Goal: Transaction & Acquisition: Purchase product/service

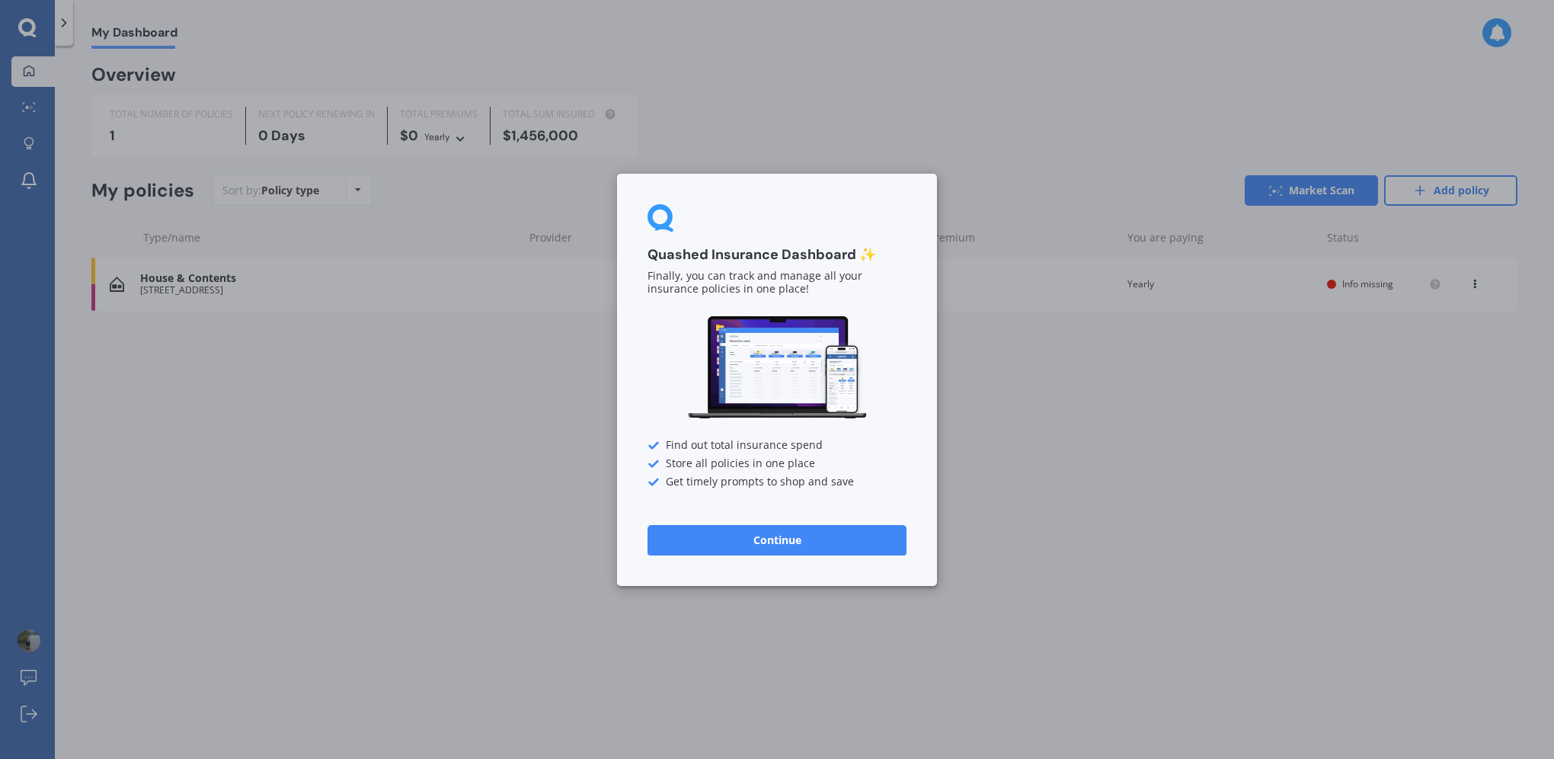
click at [843, 532] on button "Continue" at bounding box center [777, 539] width 259 height 30
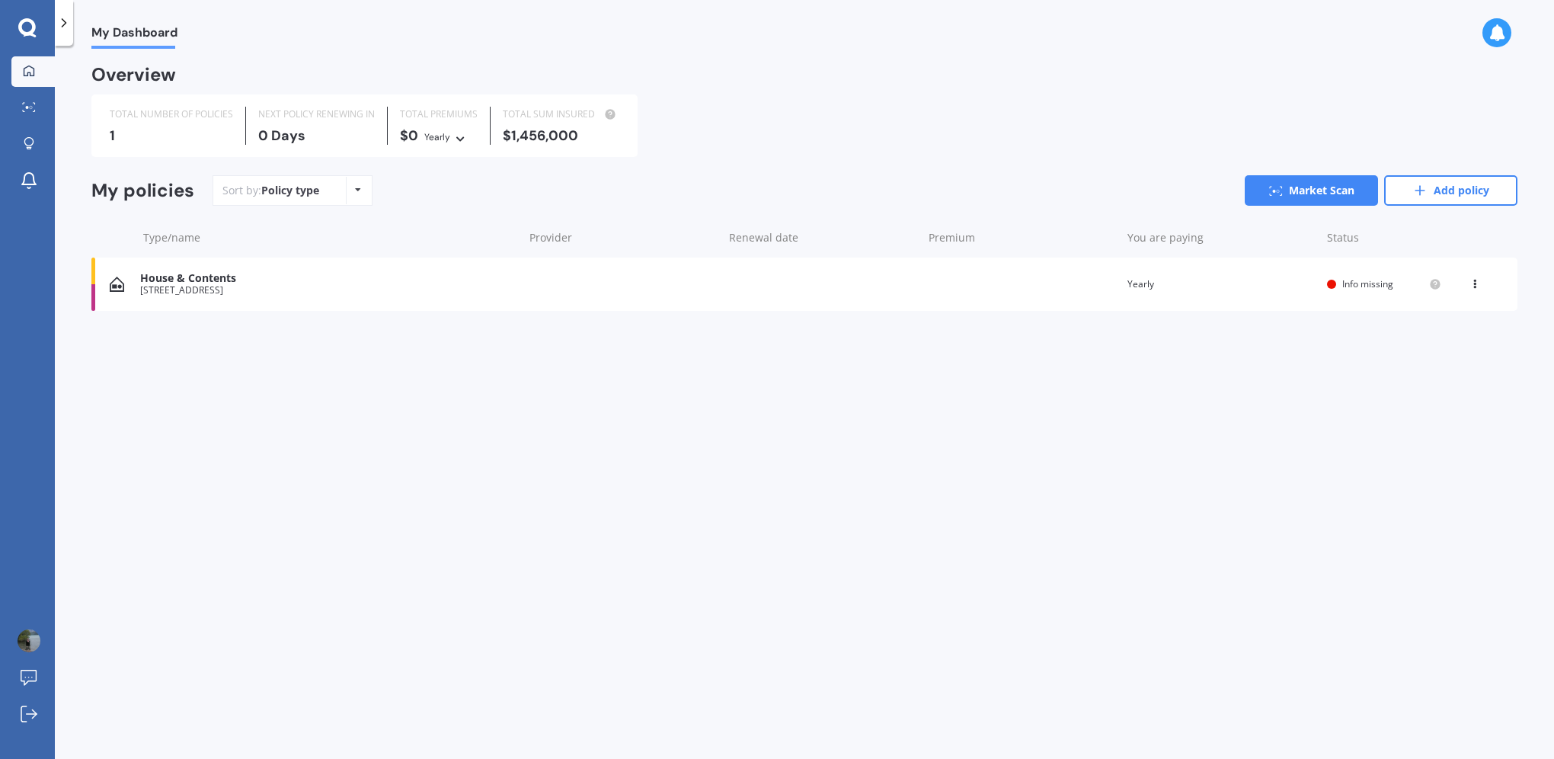
click at [1143, 268] on div "House & Contents [STREET_ADDRESS] Renewal date Premium You are paying Yearly St…" at bounding box center [804, 283] width 1426 height 53
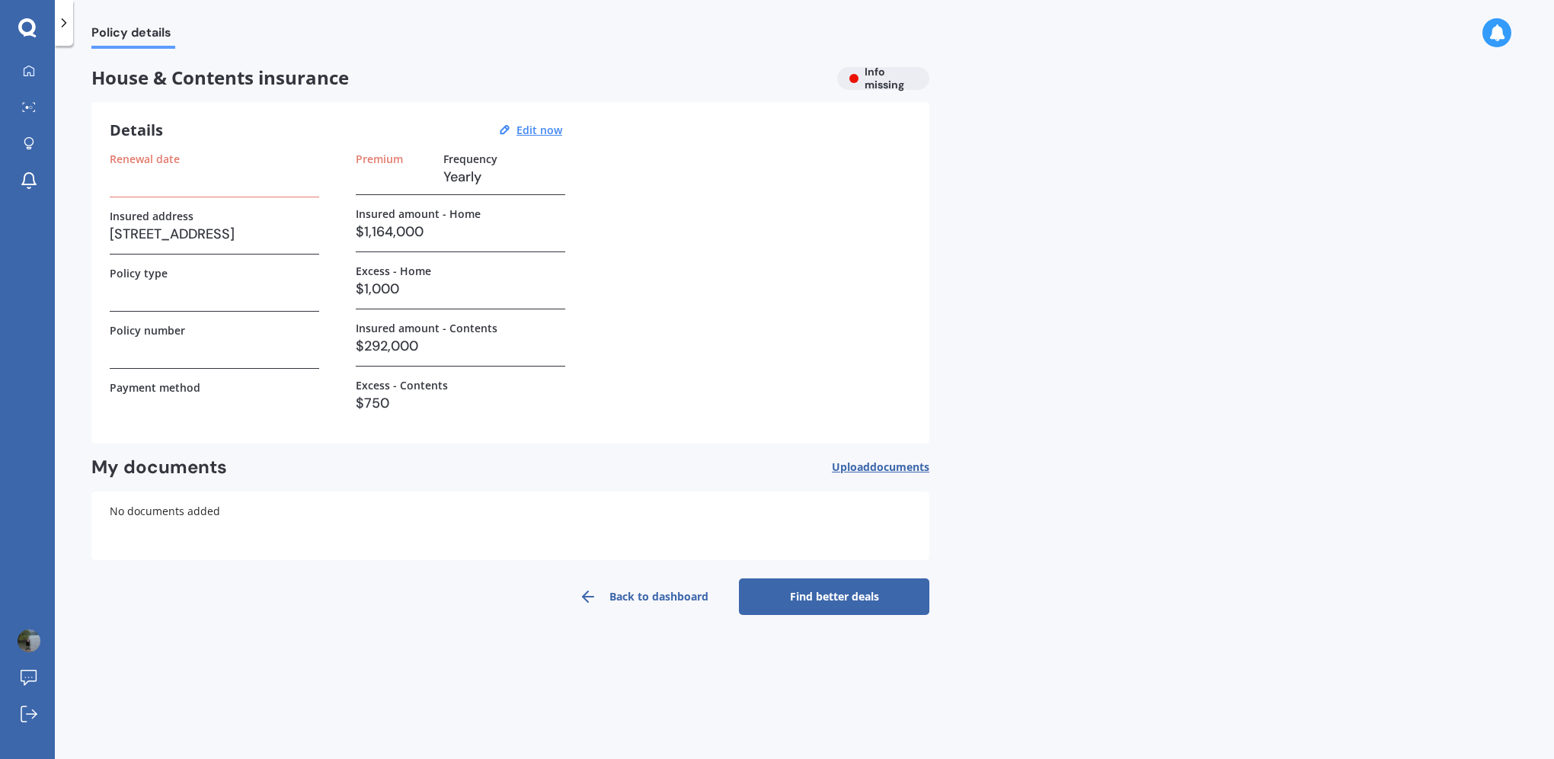
click at [189, 179] on h3 at bounding box center [214, 176] width 209 height 23
click at [182, 187] on h3 at bounding box center [214, 176] width 209 height 23
click at [126, 187] on h3 at bounding box center [214, 176] width 209 height 23
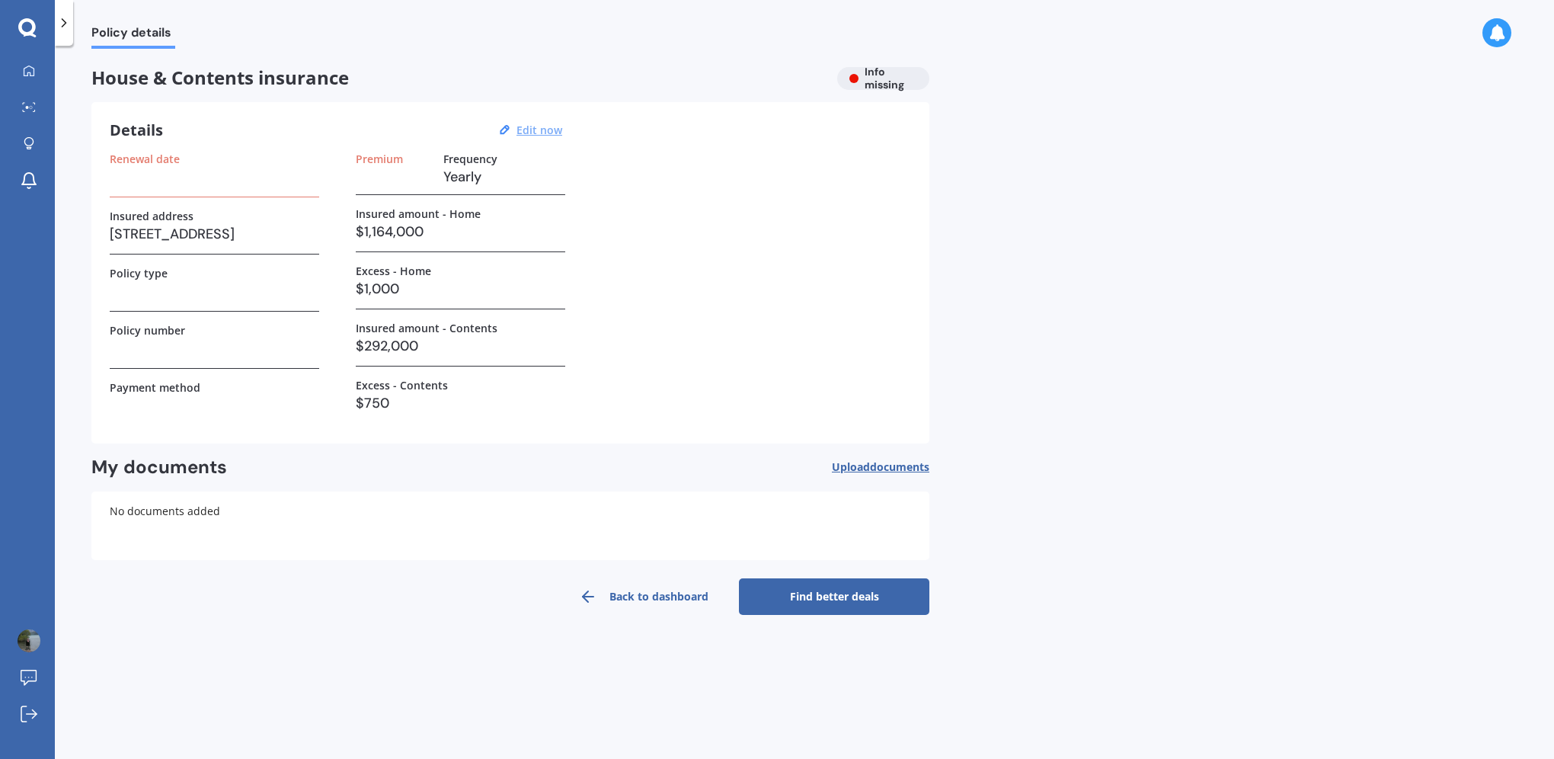
click at [539, 131] on u "Edit now" at bounding box center [540, 130] width 46 height 14
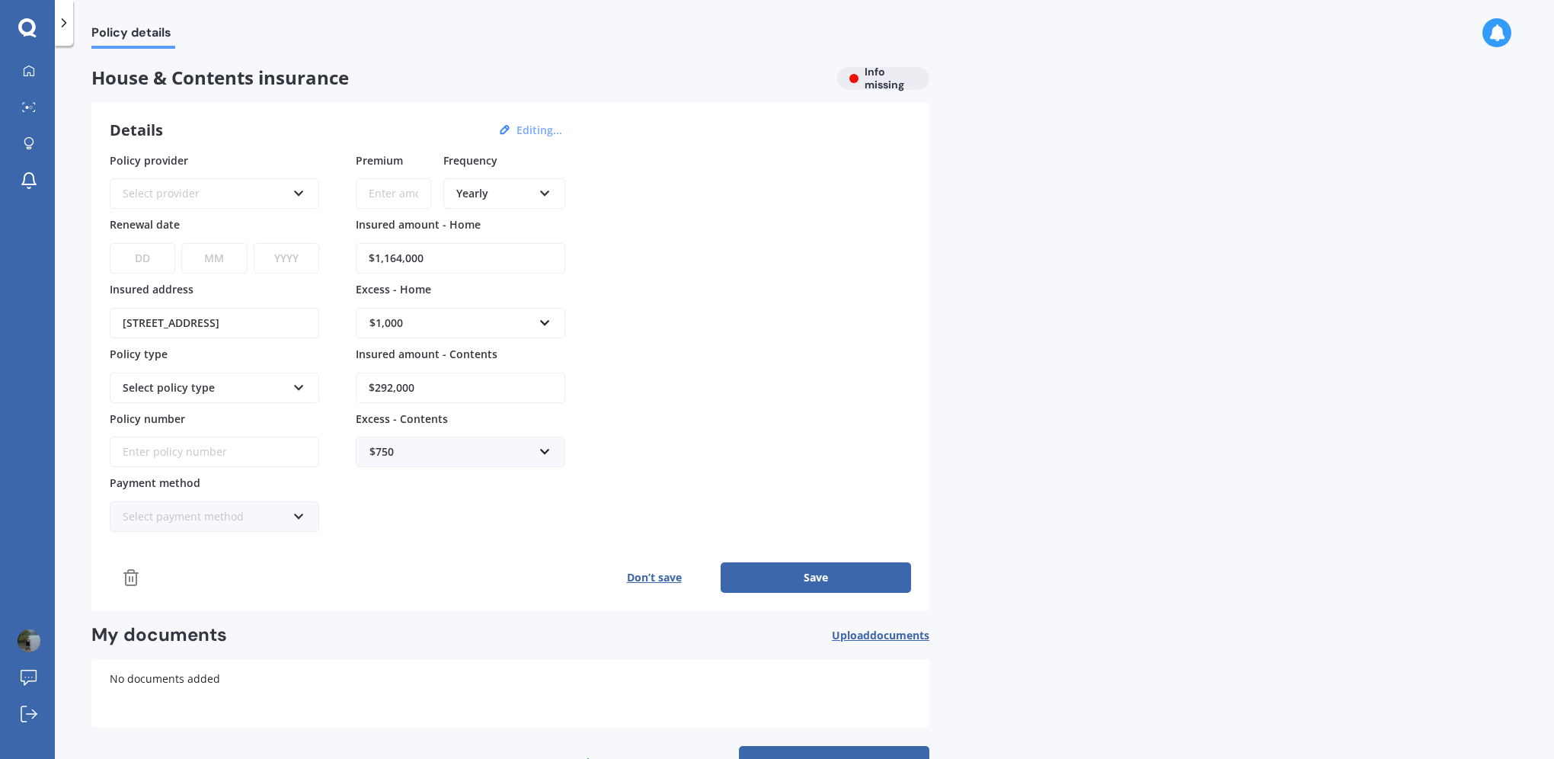
click at [302, 192] on icon at bounding box center [299, 190] width 13 height 11
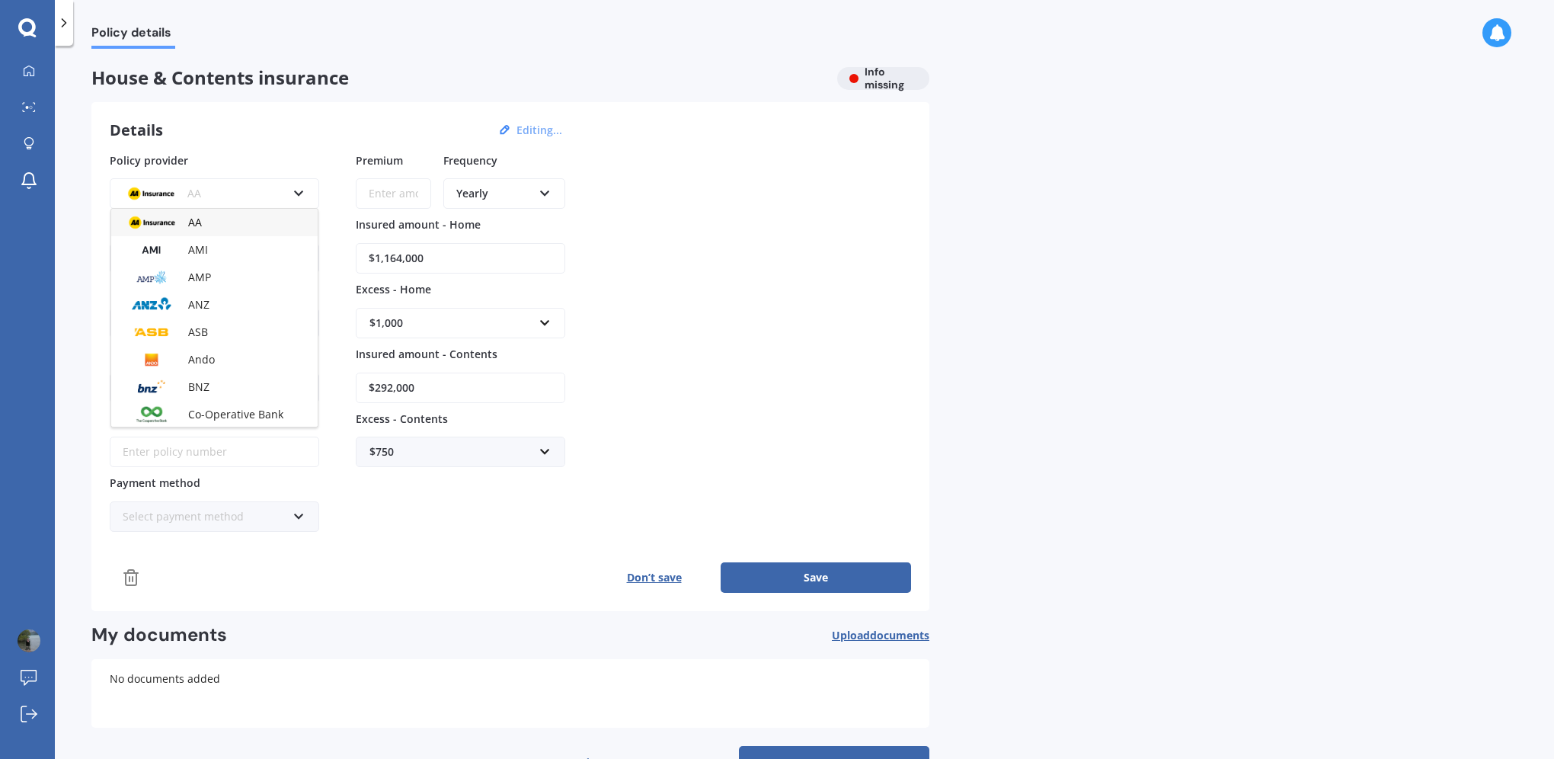
click at [302, 194] on icon at bounding box center [299, 190] width 13 height 11
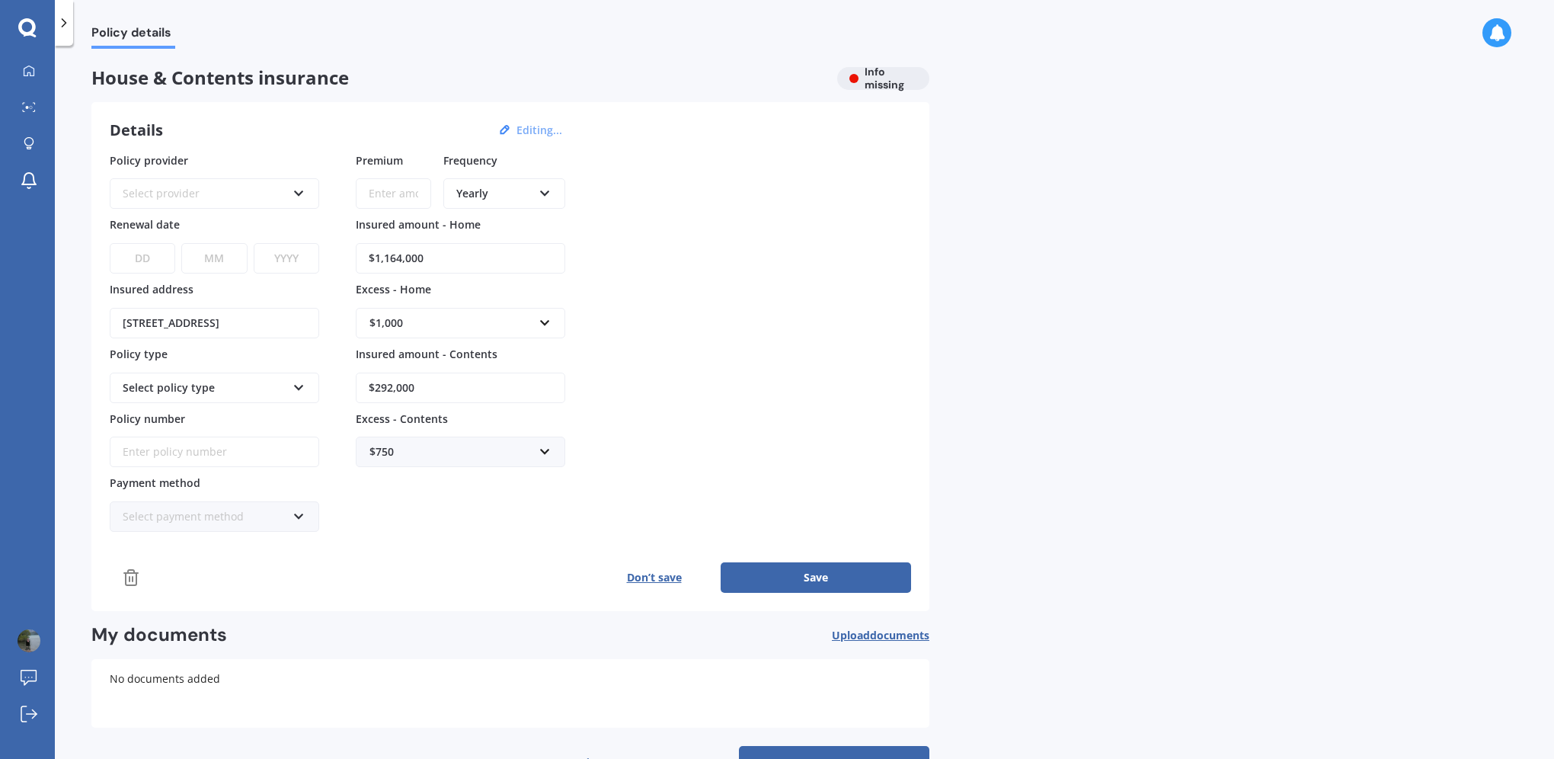
scroll to position [47, 0]
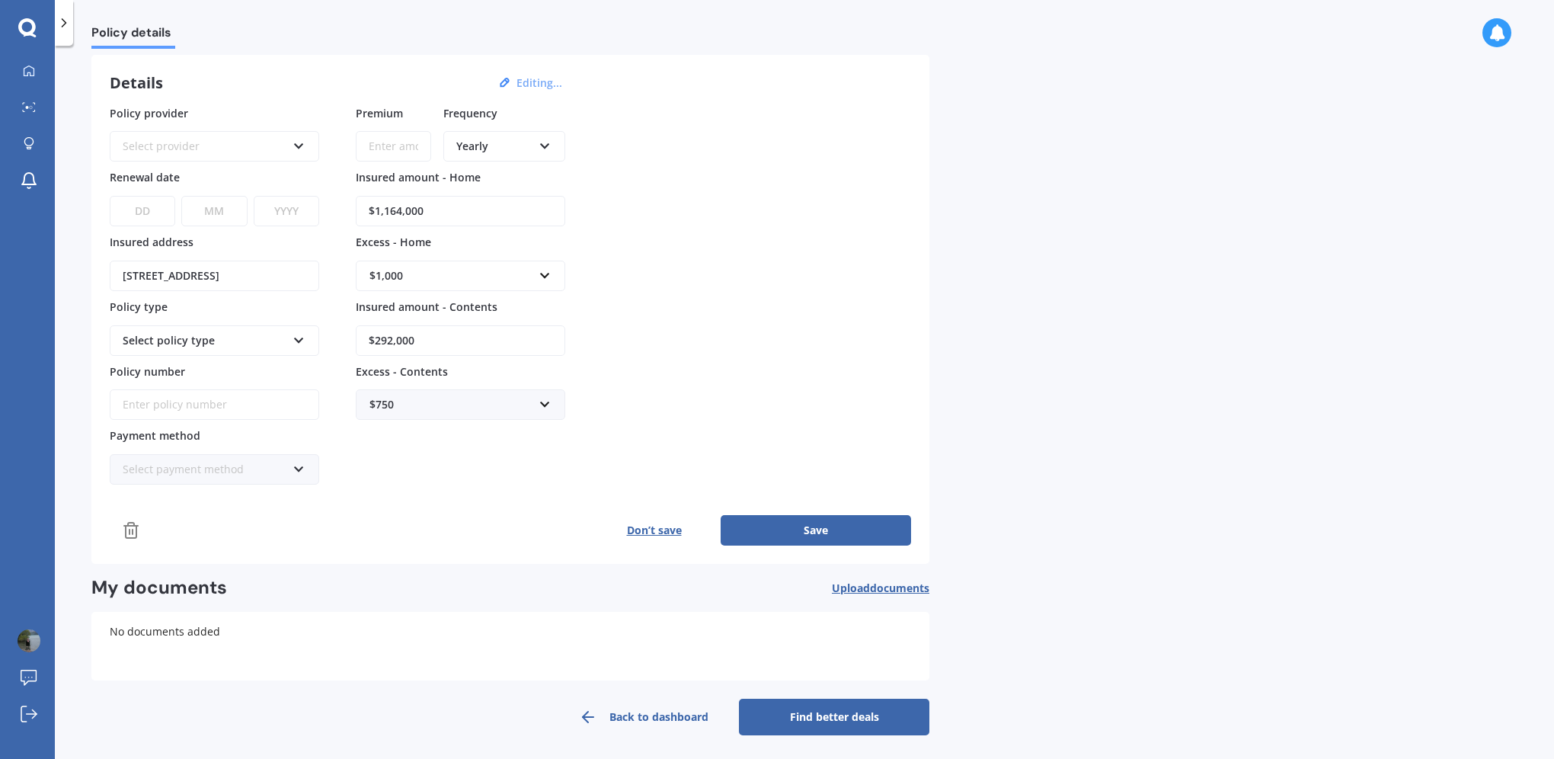
click at [847, 715] on link "Find better deals" at bounding box center [834, 717] width 190 height 37
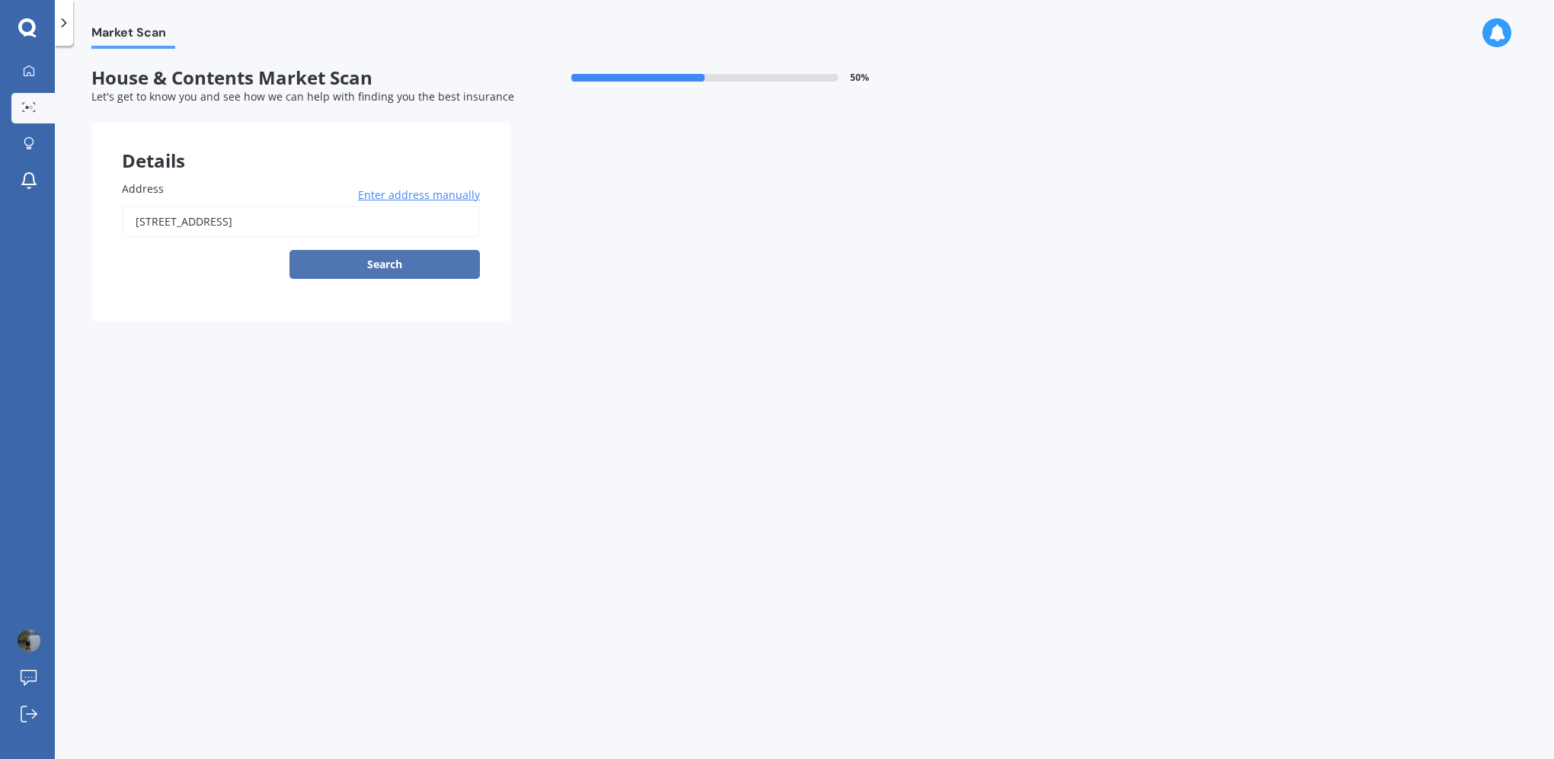
click at [411, 261] on button "Search" at bounding box center [384, 264] width 190 height 29
type input "[STREET_ADDRESS]"
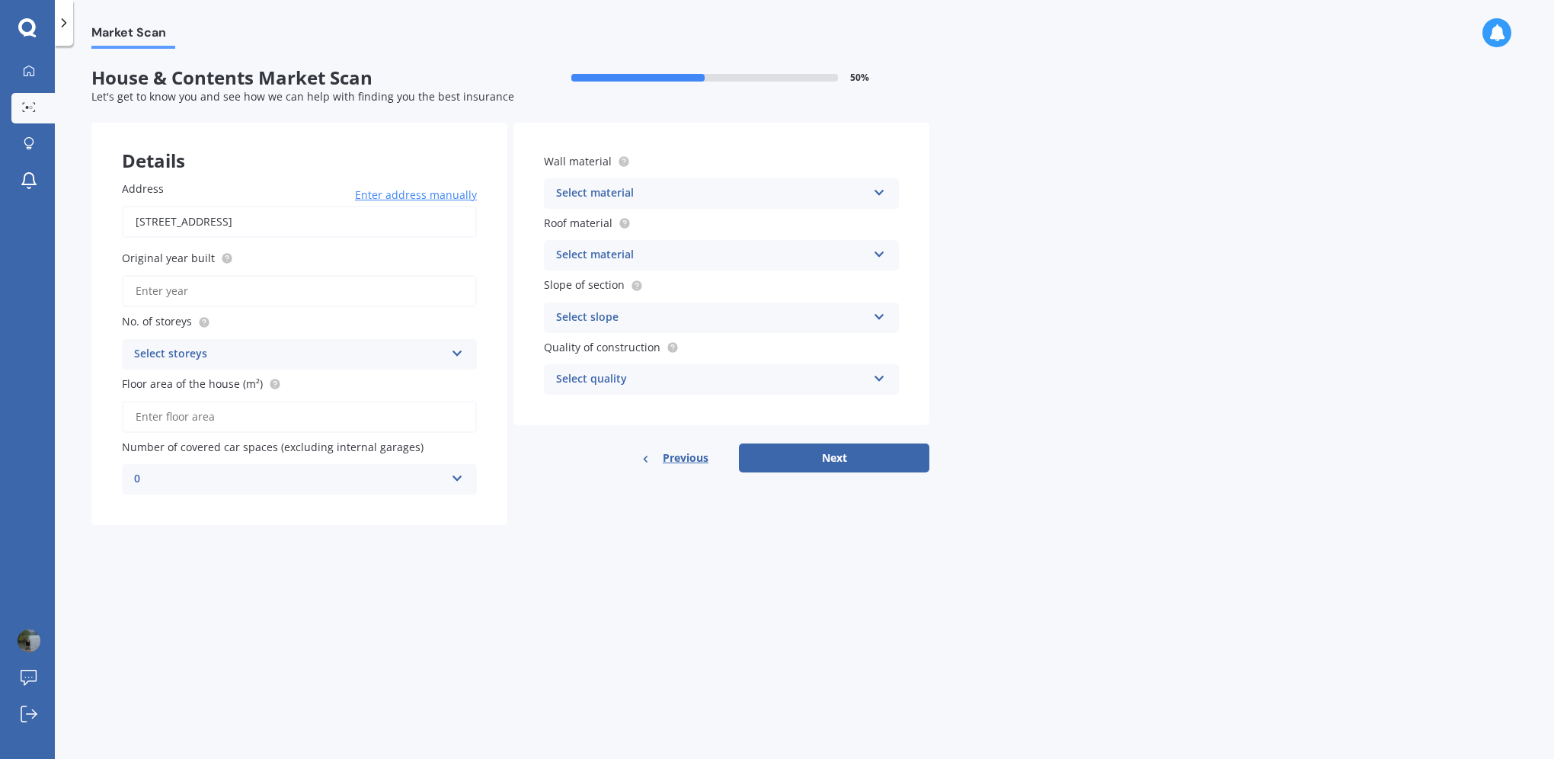
click at [325, 293] on input "Original year built" at bounding box center [299, 291] width 355 height 32
type input "2010"
click at [357, 349] on div "Select storeys" at bounding box center [289, 354] width 311 height 18
click at [183, 366] on div "1 1 2 3 4 5+" at bounding box center [299, 354] width 355 height 30
click at [229, 357] on div "Select storeys" at bounding box center [292, 354] width 303 height 17
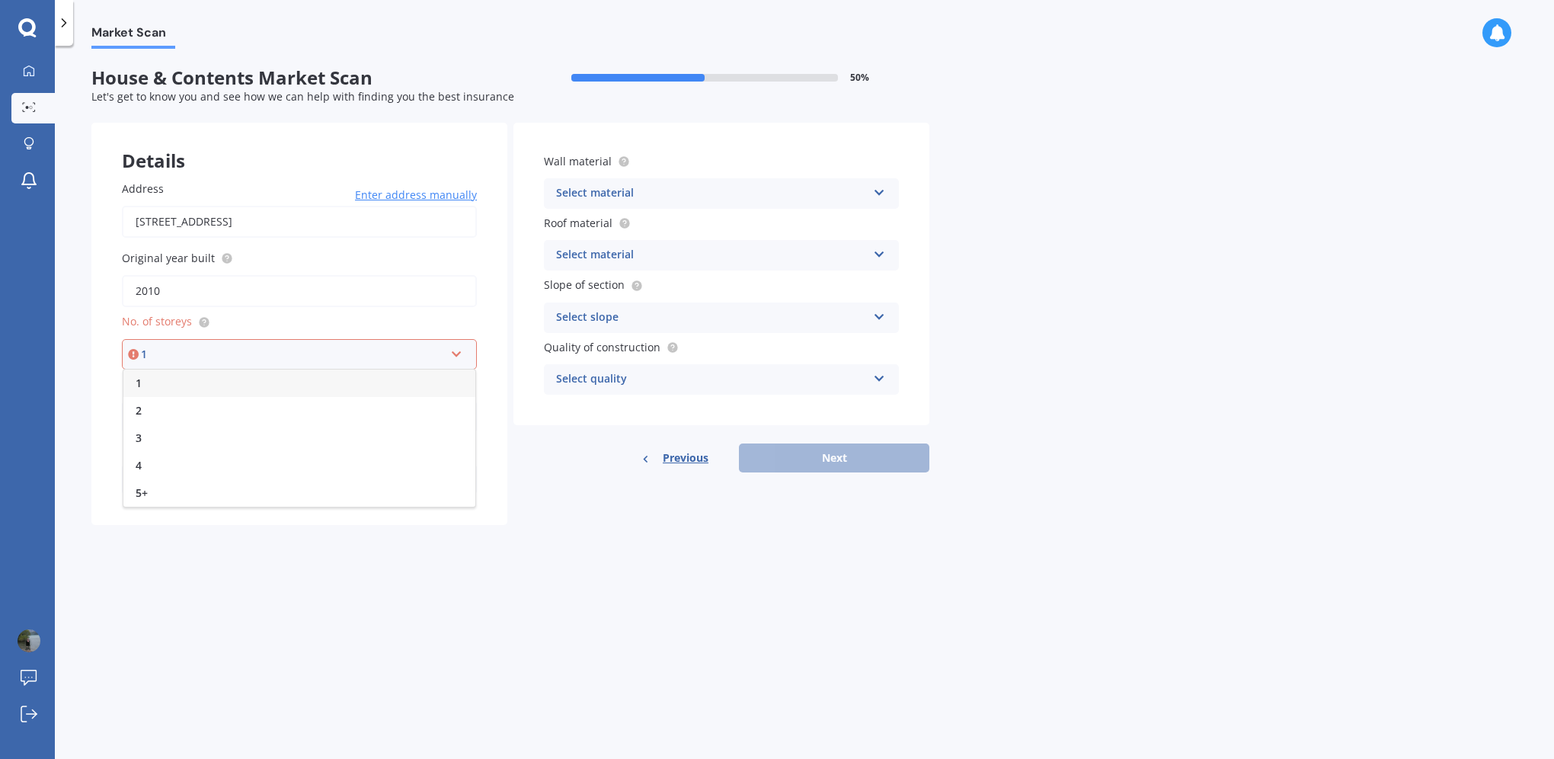
click at [192, 382] on div "1" at bounding box center [299, 382] width 352 height 27
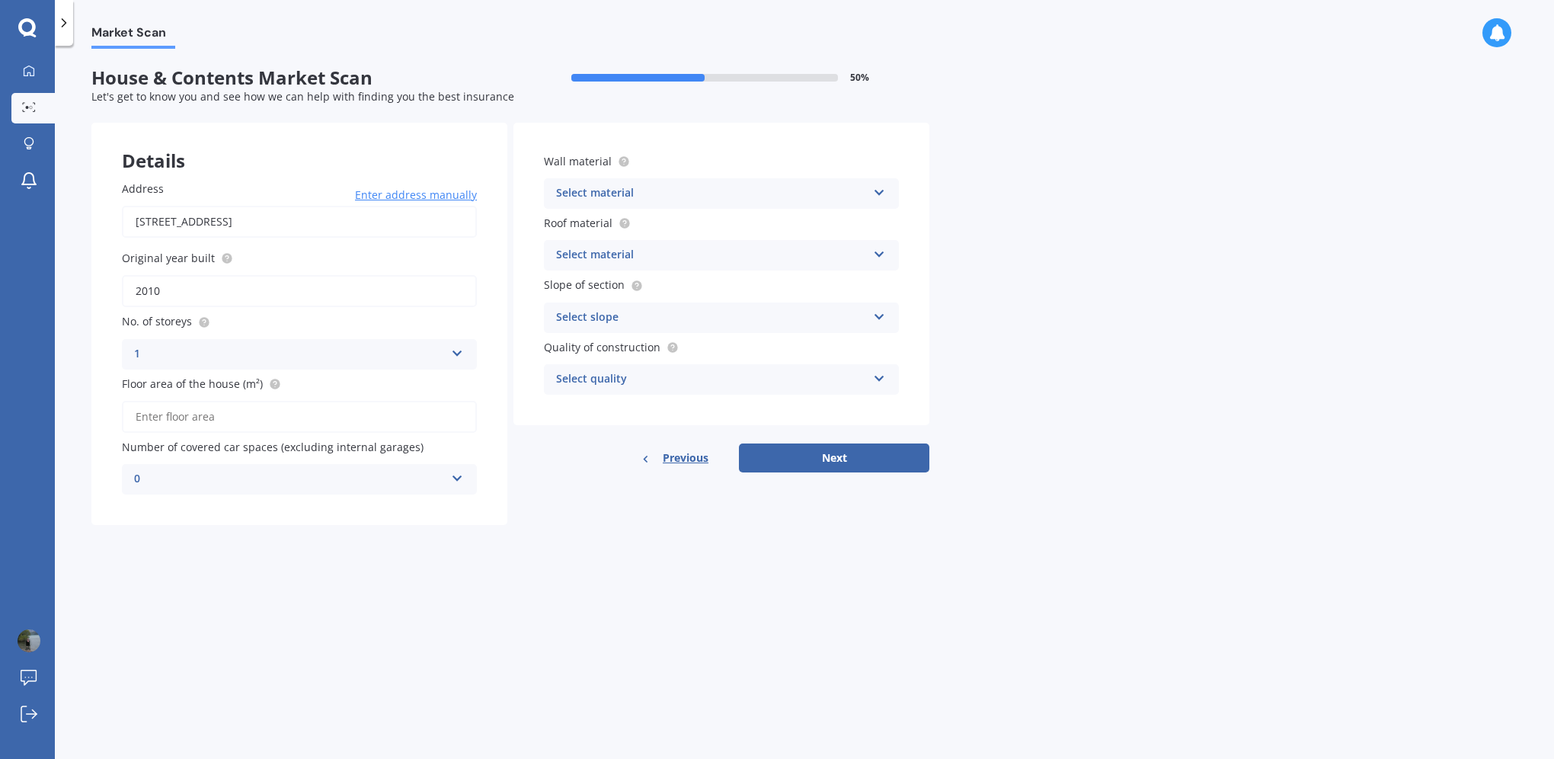
click at [253, 411] on input "Floor area of the house (m²)" at bounding box center [299, 417] width 355 height 32
type input "185"
click at [259, 477] on div "0" at bounding box center [289, 479] width 311 height 18
click at [221, 497] on div "0" at bounding box center [299, 508] width 353 height 27
click at [281, 475] on div "0" at bounding box center [289, 479] width 311 height 18
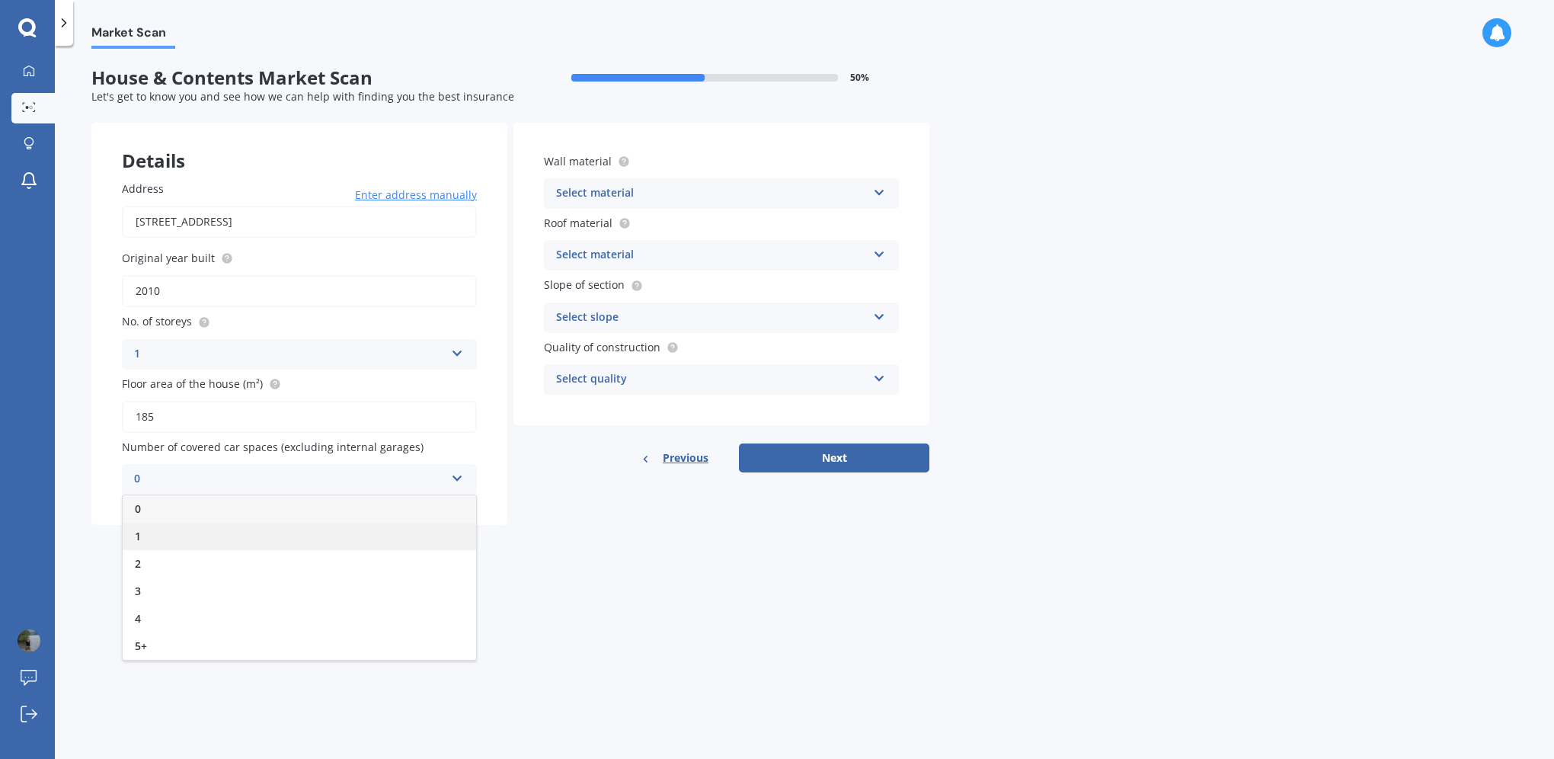
click at [219, 533] on div "1" at bounding box center [299, 536] width 353 height 27
click at [878, 187] on icon at bounding box center [879, 189] width 13 height 11
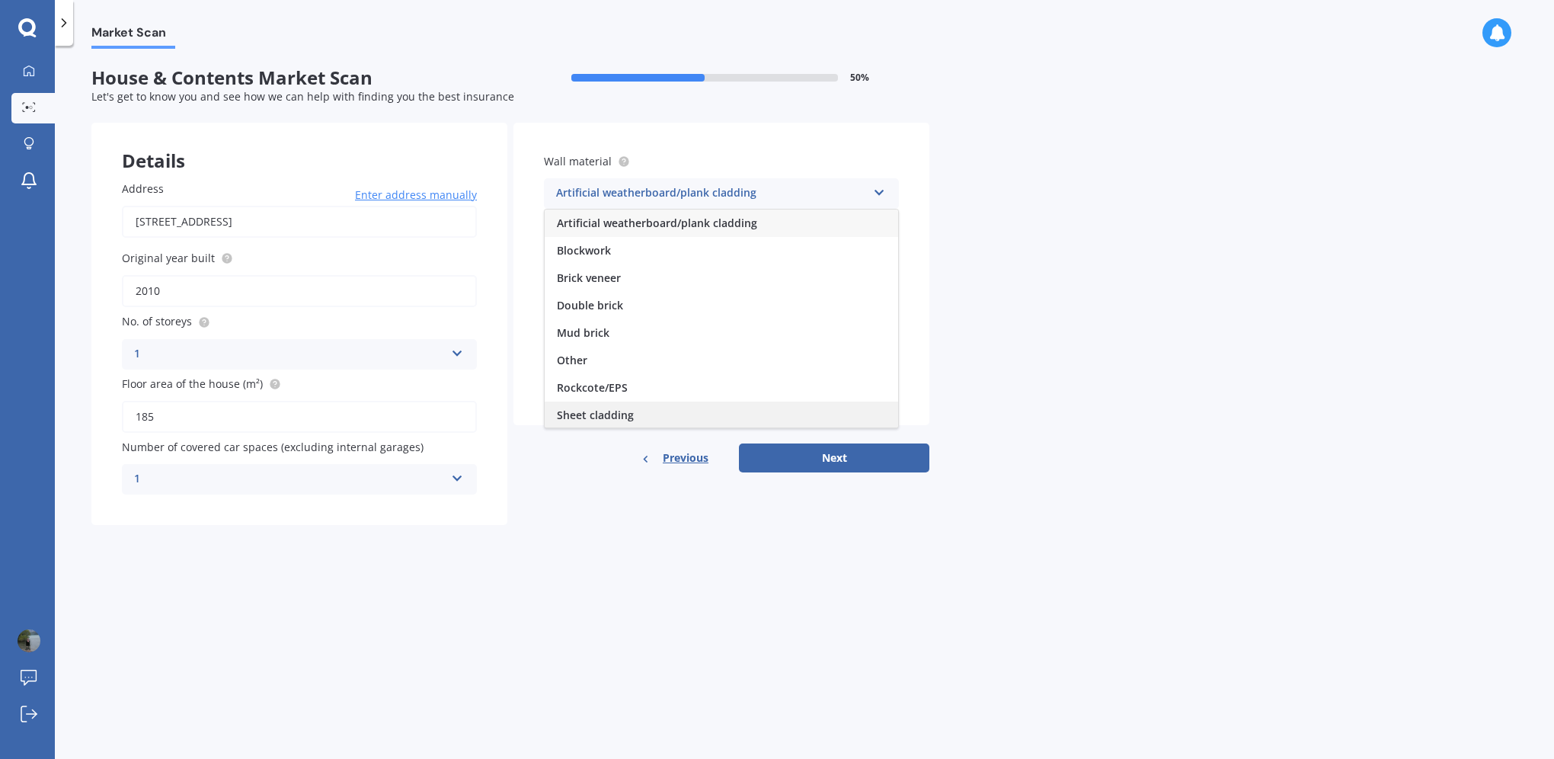
click at [684, 411] on div "Sheet cladding" at bounding box center [721, 414] width 353 height 27
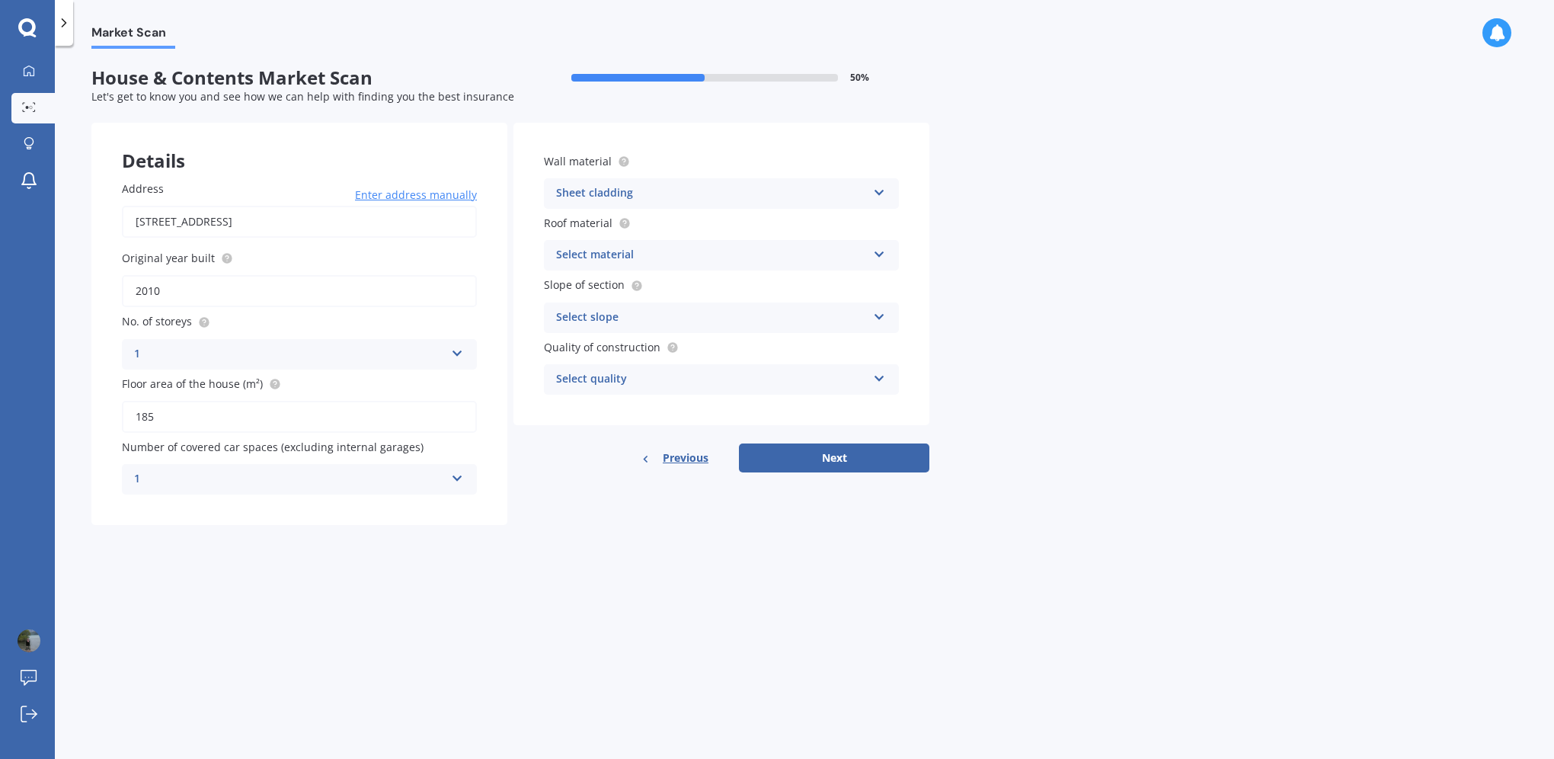
click at [881, 190] on icon at bounding box center [879, 189] width 13 height 11
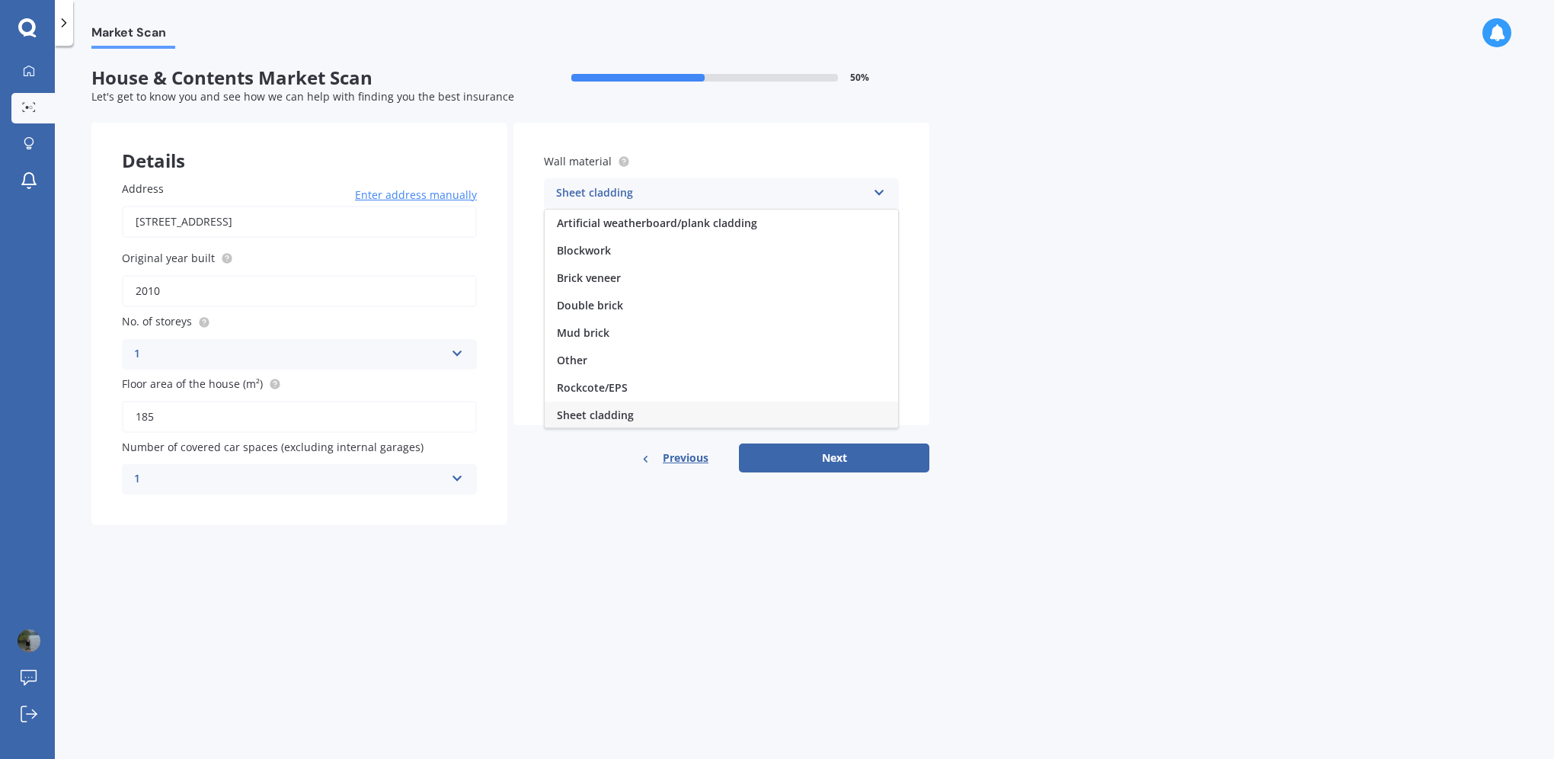
scroll to position [2, 0]
click at [881, 190] on icon at bounding box center [879, 189] width 13 height 11
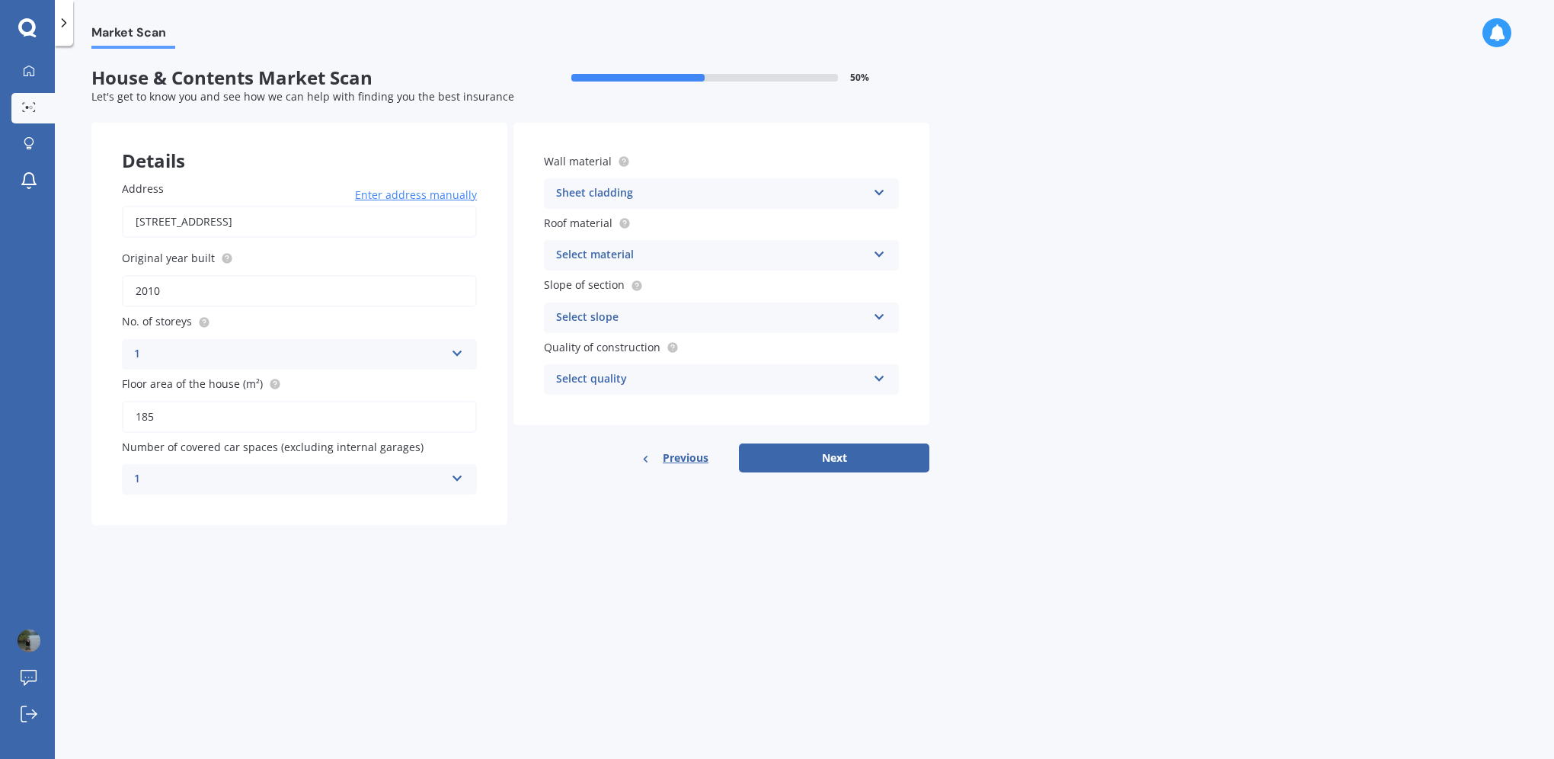
click at [881, 238] on div "Roof material Select material Flat fibre cement Flat membrane Flat metal coveri…" at bounding box center [721, 243] width 355 height 56
click at [880, 247] on icon at bounding box center [879, 251] width 13 height 11
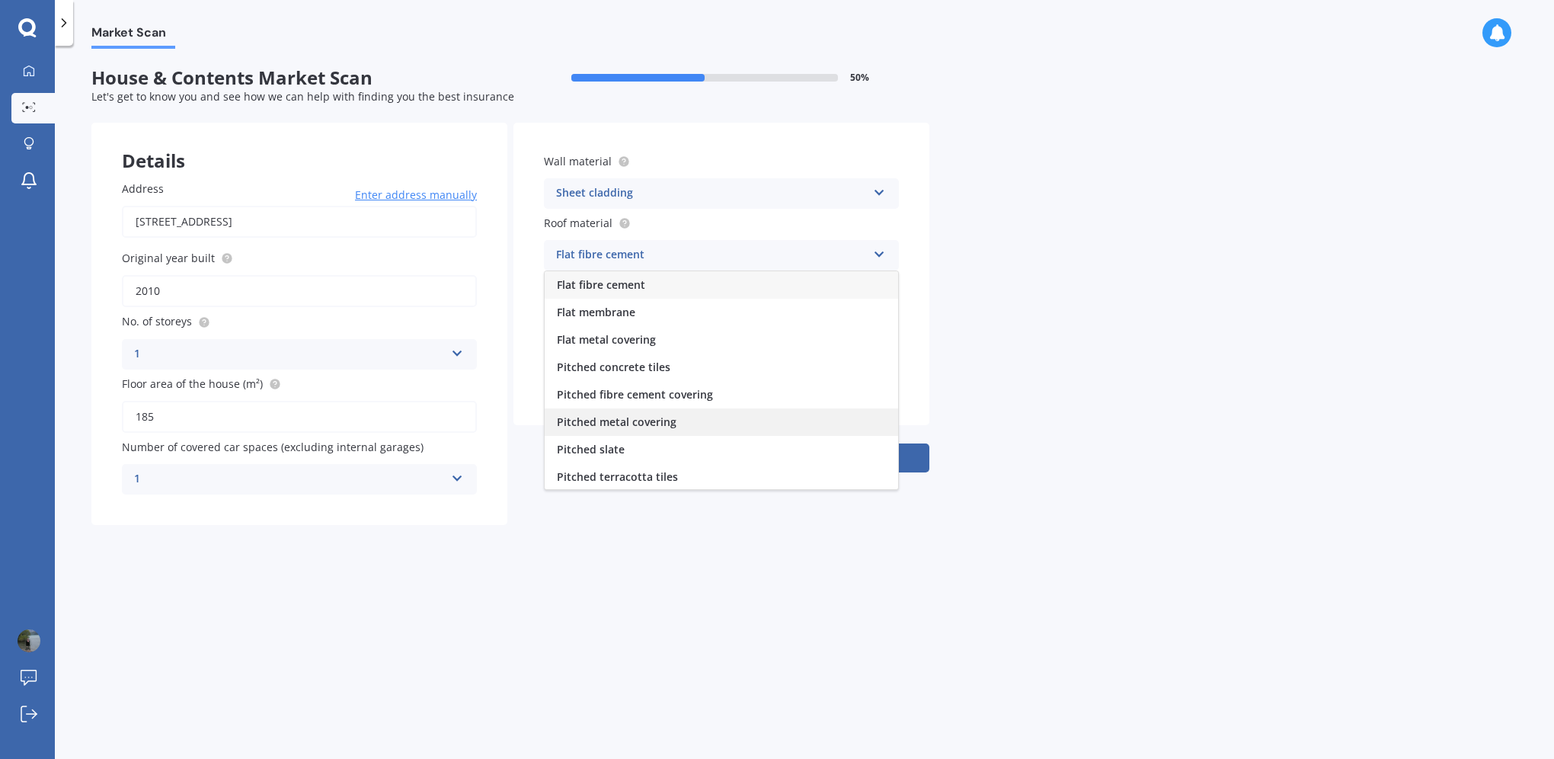
click at [681, 416] on div "Pitched metal covering" at bounding box center [721, 421] width 353 height 27
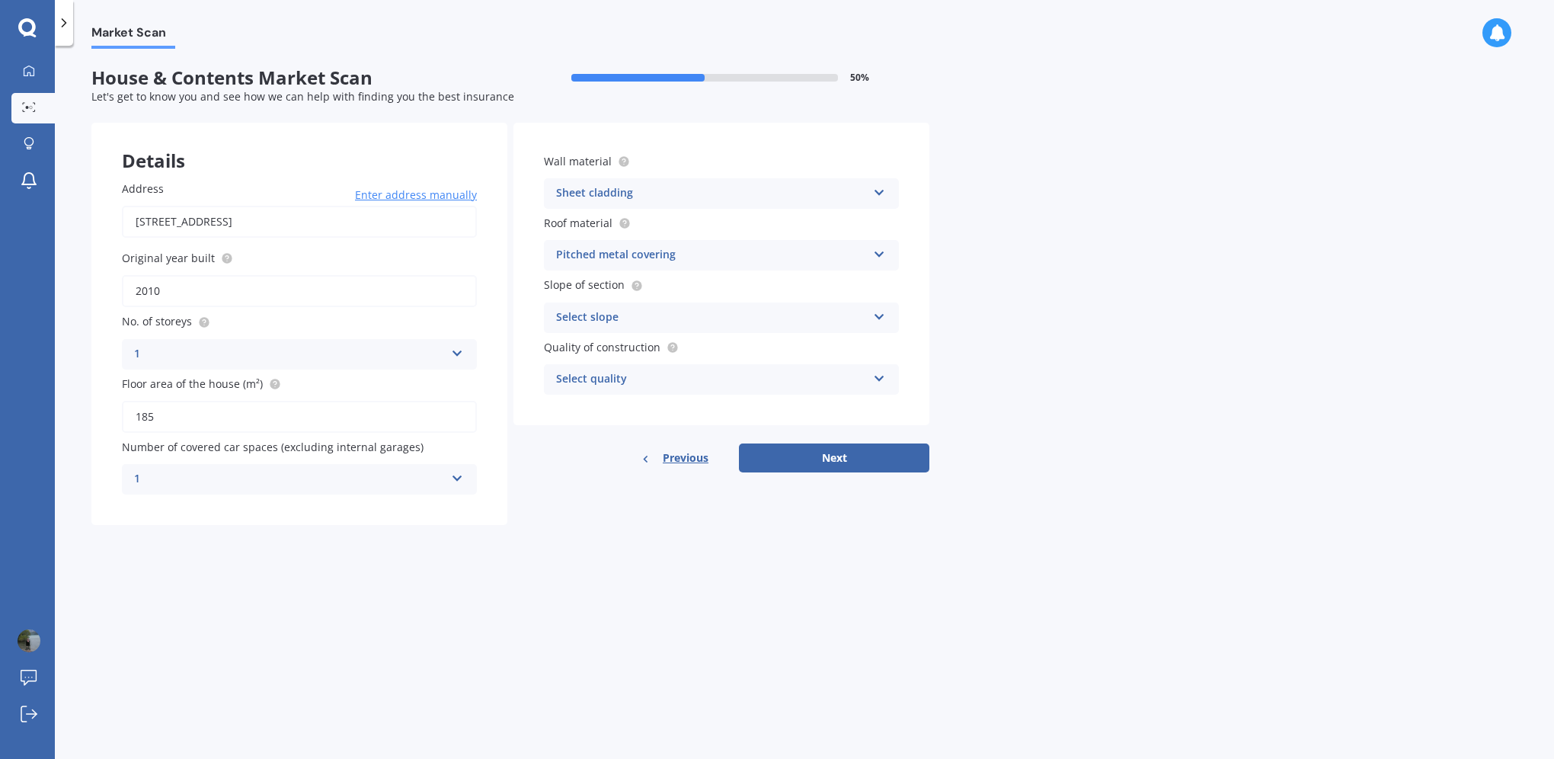
click at [841, 319] on div "Select slope" at bounding box center [711, 318] width 311 height 18
click at [695, 347] on span "Flat or gentle slope (up to about 5°)" at bounding box center [650, 347] width 186 height 14
click at [762, 377] on div "Select quality" at bounding box center [711, 379] width 311 height 18
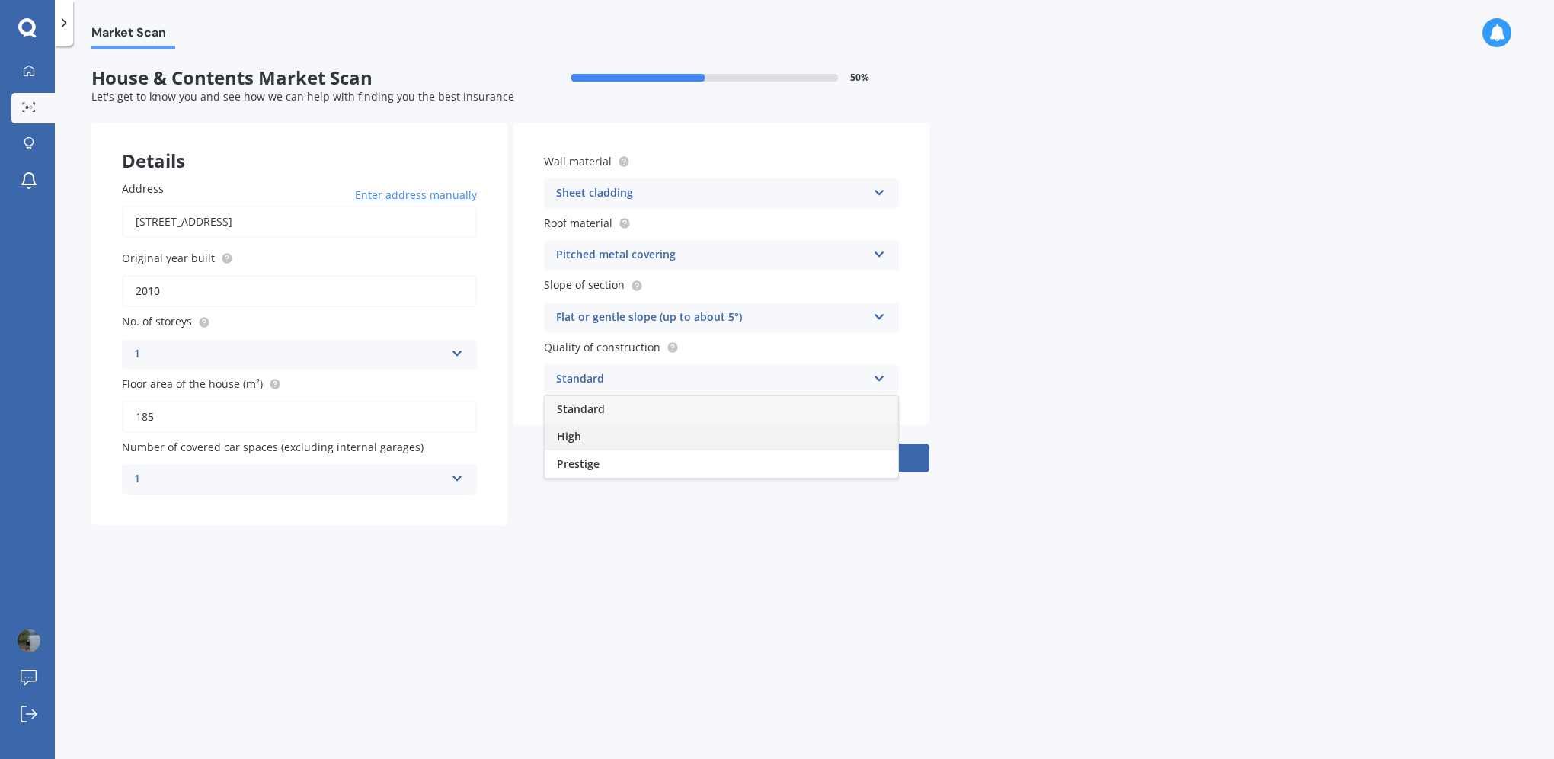
click at [689, 437] on div "High" at bounding box center [721, 436] width 353 height 27
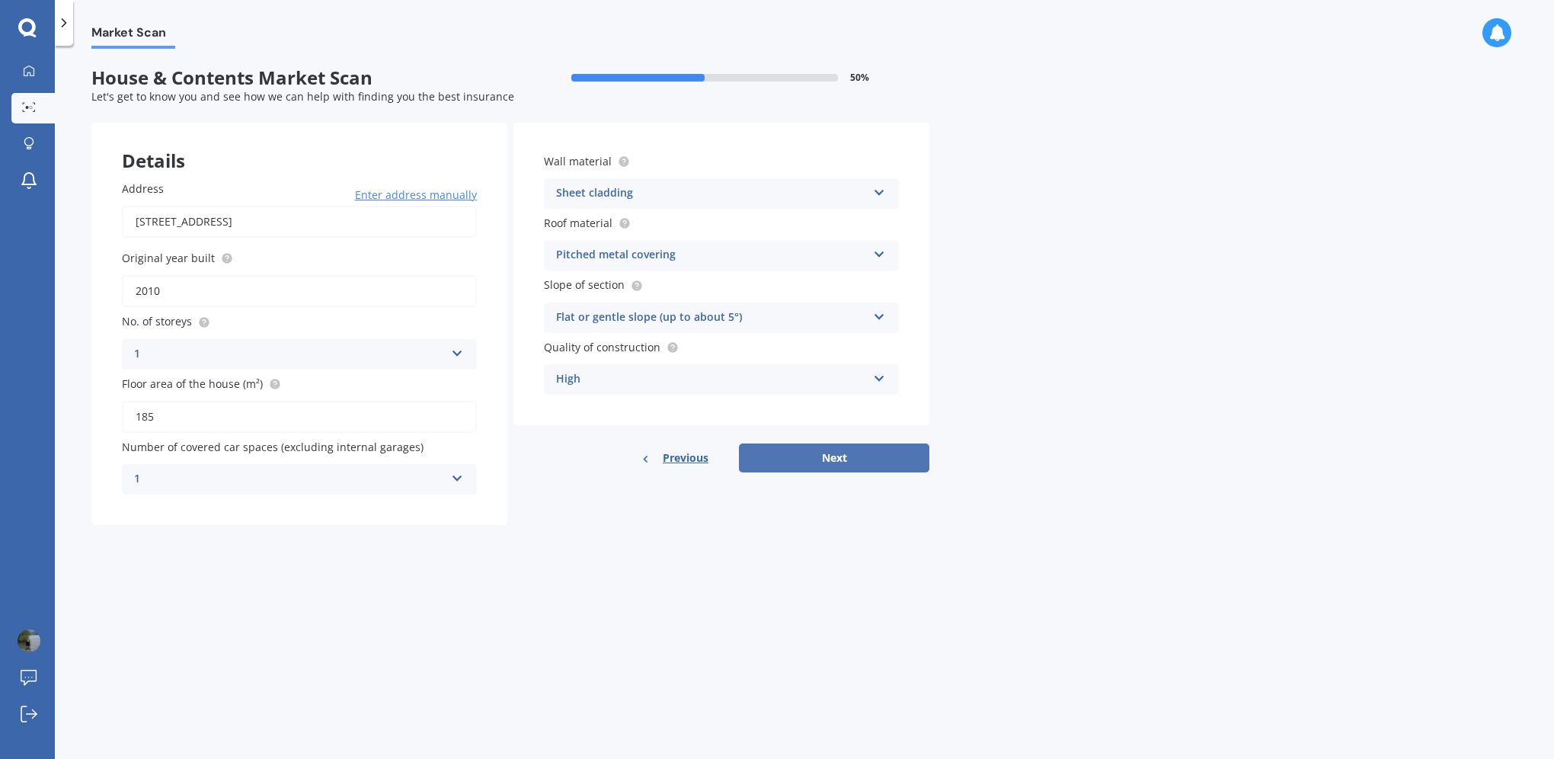
click at [830, 456] on button "Next" at bounding box center [834, 457] width 190 height 29
select select "21"
select select "02"
select select "1977"
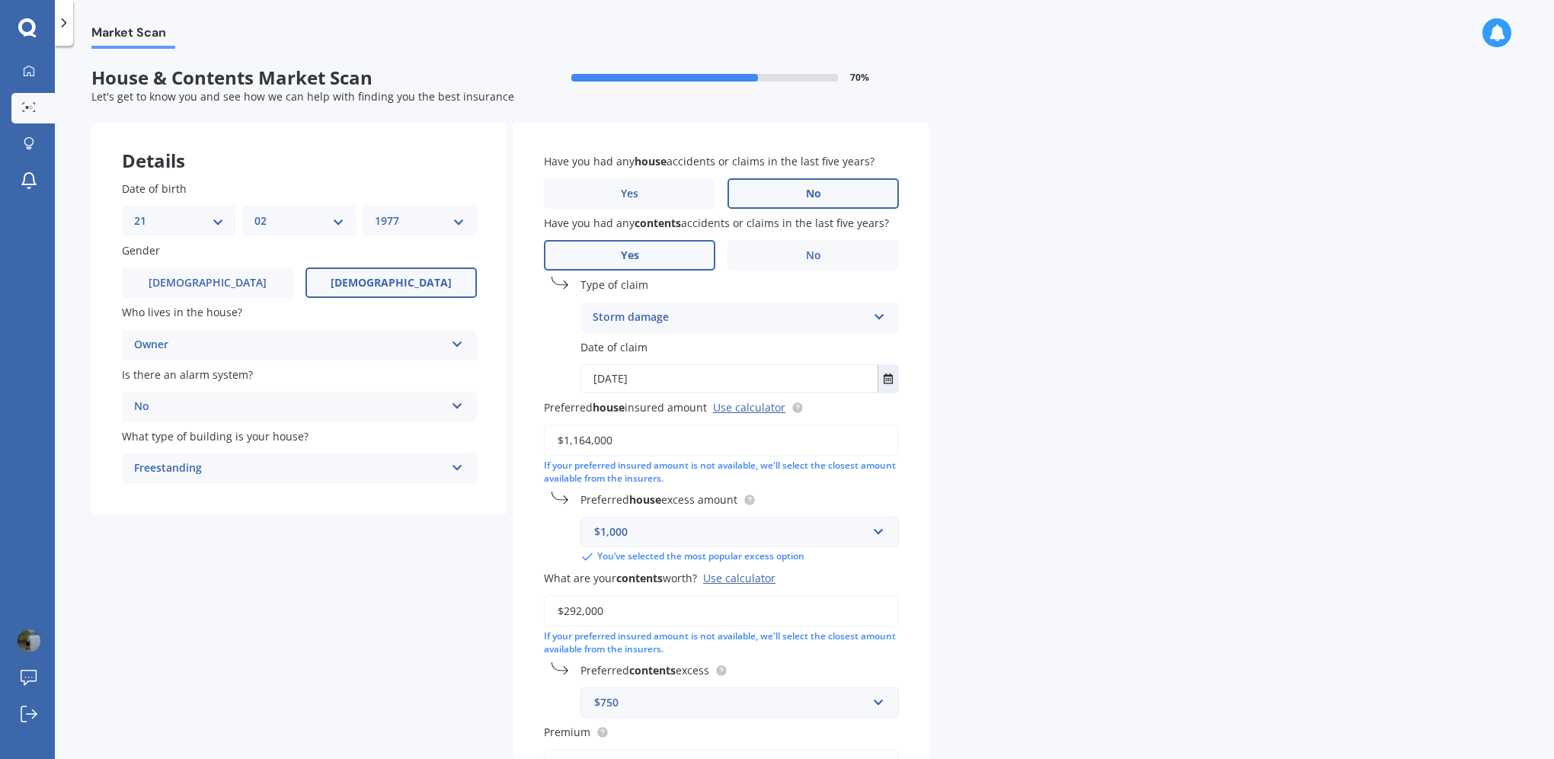
click at [769, 193] on label "No" at bounding box center [813, 193] width 171 height 30
click at [0, 0] on input "No" at bounding box center [0, 0] width 0 height 0
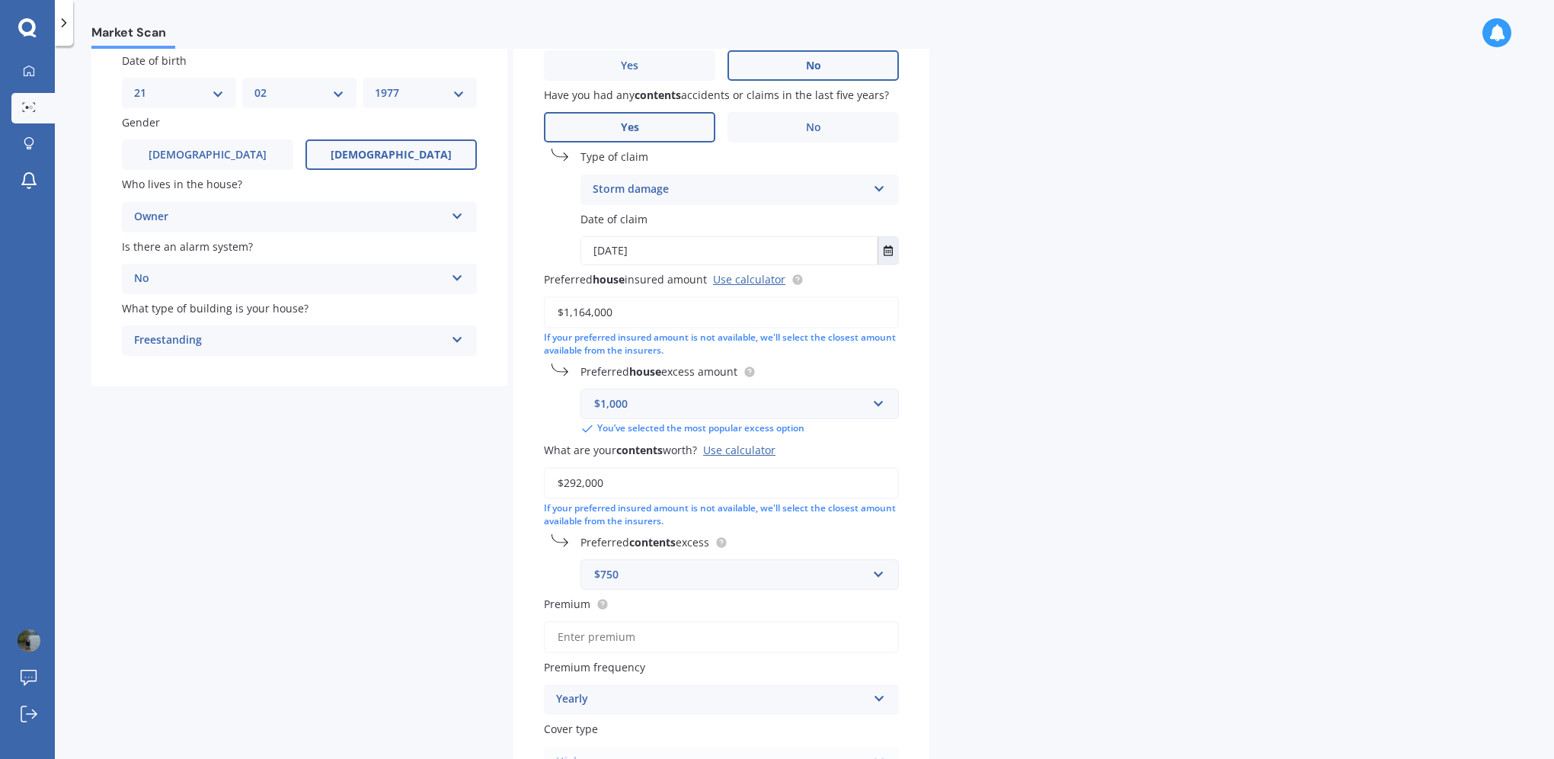
scroll to position [152, 0]
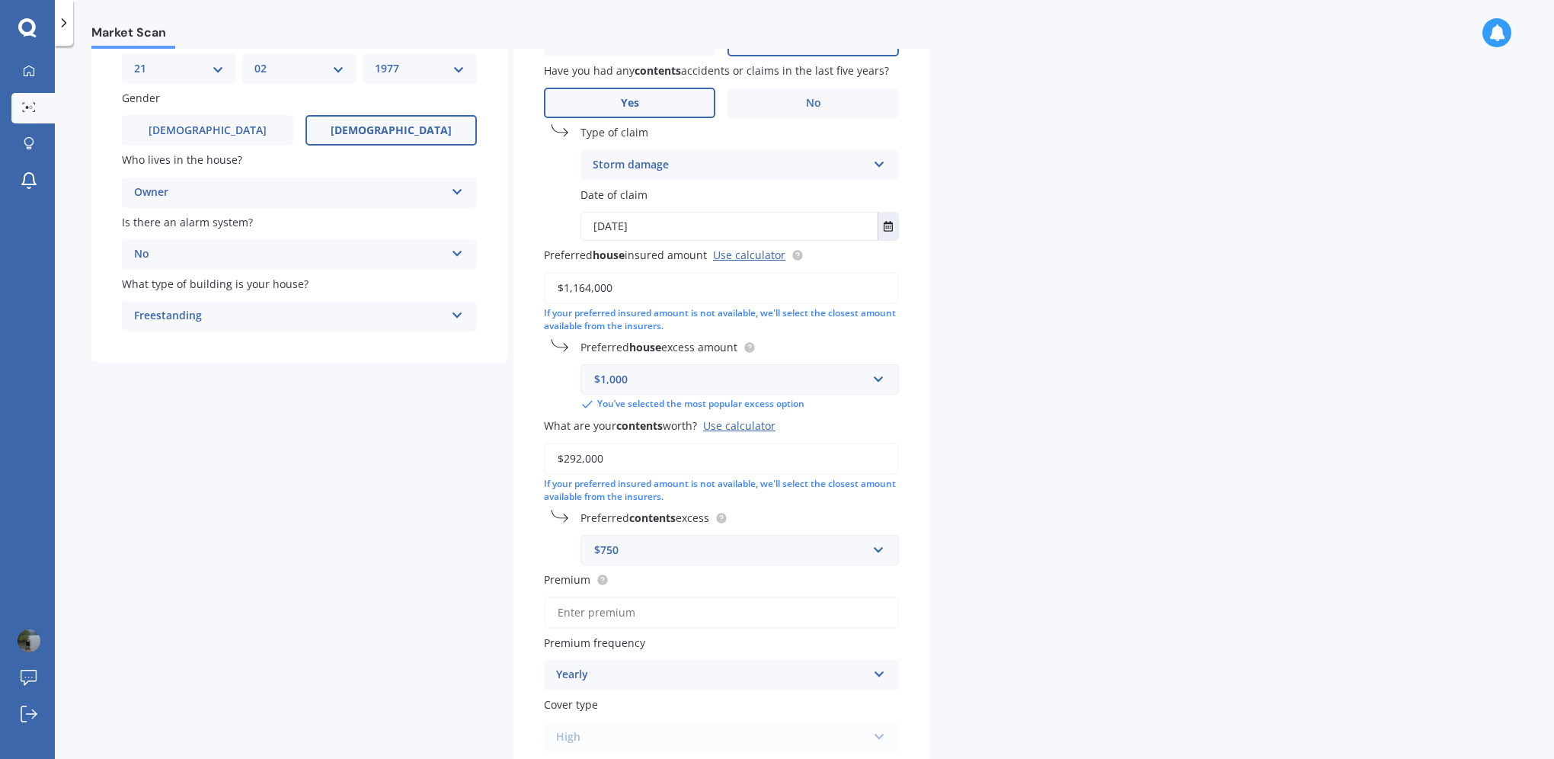
drag, startPoint x: 581, startPoint y: 289, endPoint x: 634, endPoint y: 289, distance: 52.6
click at [634, 289] on input "$1,164,000" at bounding box center [721, 288] width 355 height 32
type input "$1,190,256"
click at [632, 469] on input "$292,000" at bounding box center [721, 459] width 355 height 32
drag, startPoint x: 621, startPoint y: 462, endPoint x: 513, endPoint y: 435, distance: 111.6
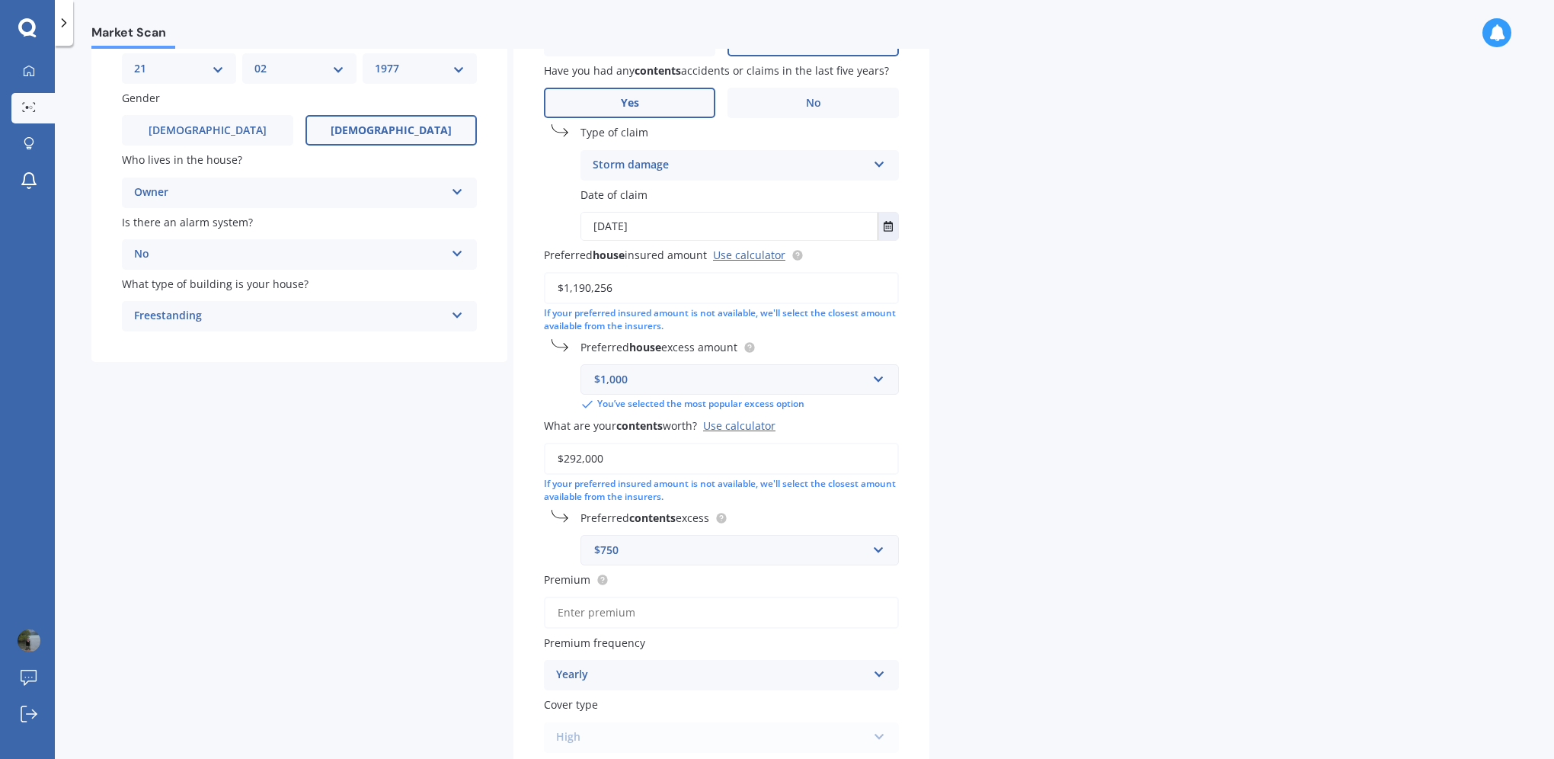
click at [513, 435] on div "Have you had any house accidents or claims in the last five years? Yes No Have …" at bounding box center [721, 376] width 416 height 813
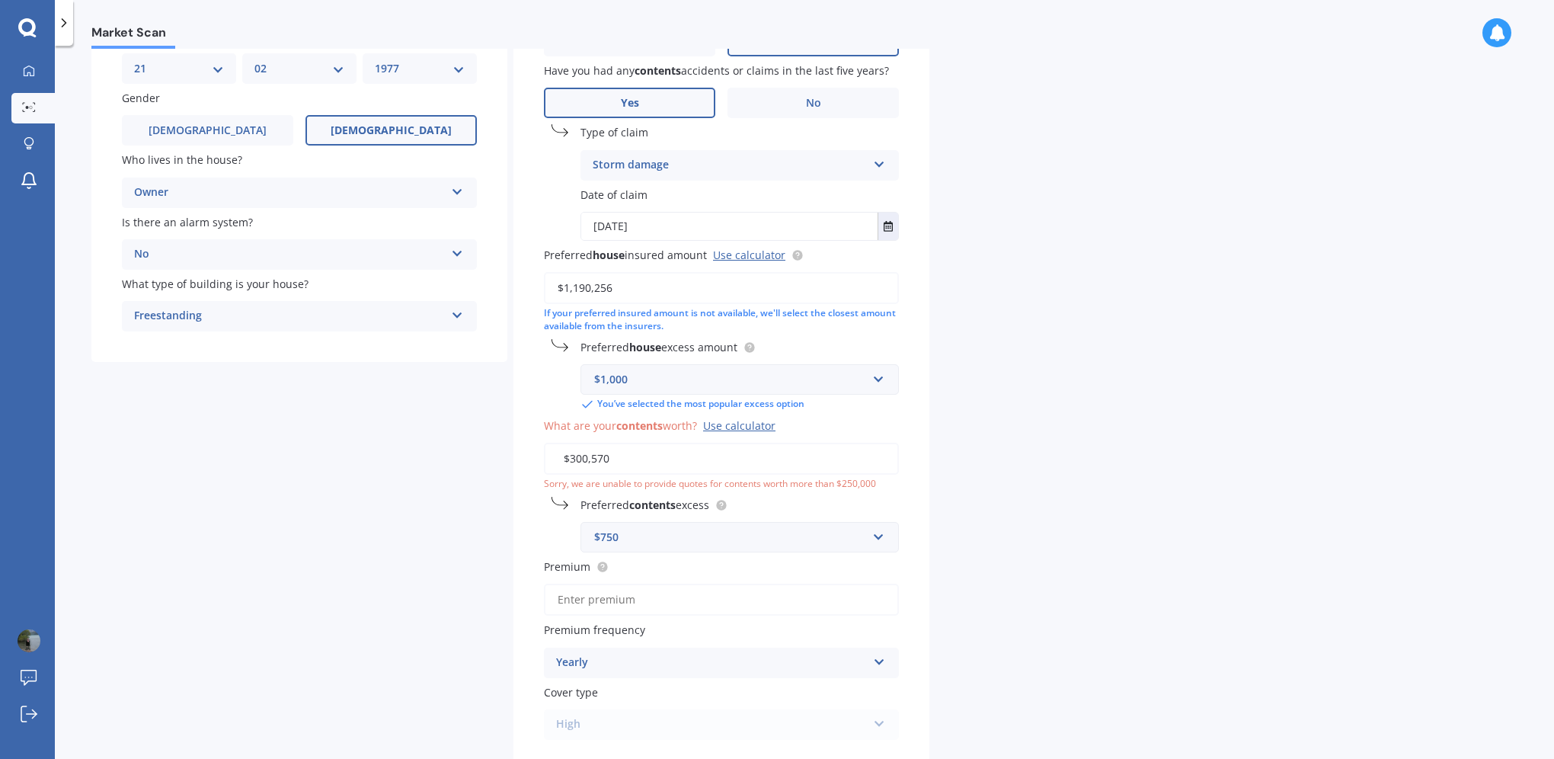
type input "$300,570"
click at [695, 546] on input "text" at bounding box center [734, 537] width 305 height 29
click at [640, 646] on div "$500" at bounding box center [739, 650] width 317 height 28
click at [733, 609] on input "Premium" at bounding box center [721, 600] width 355 height 32
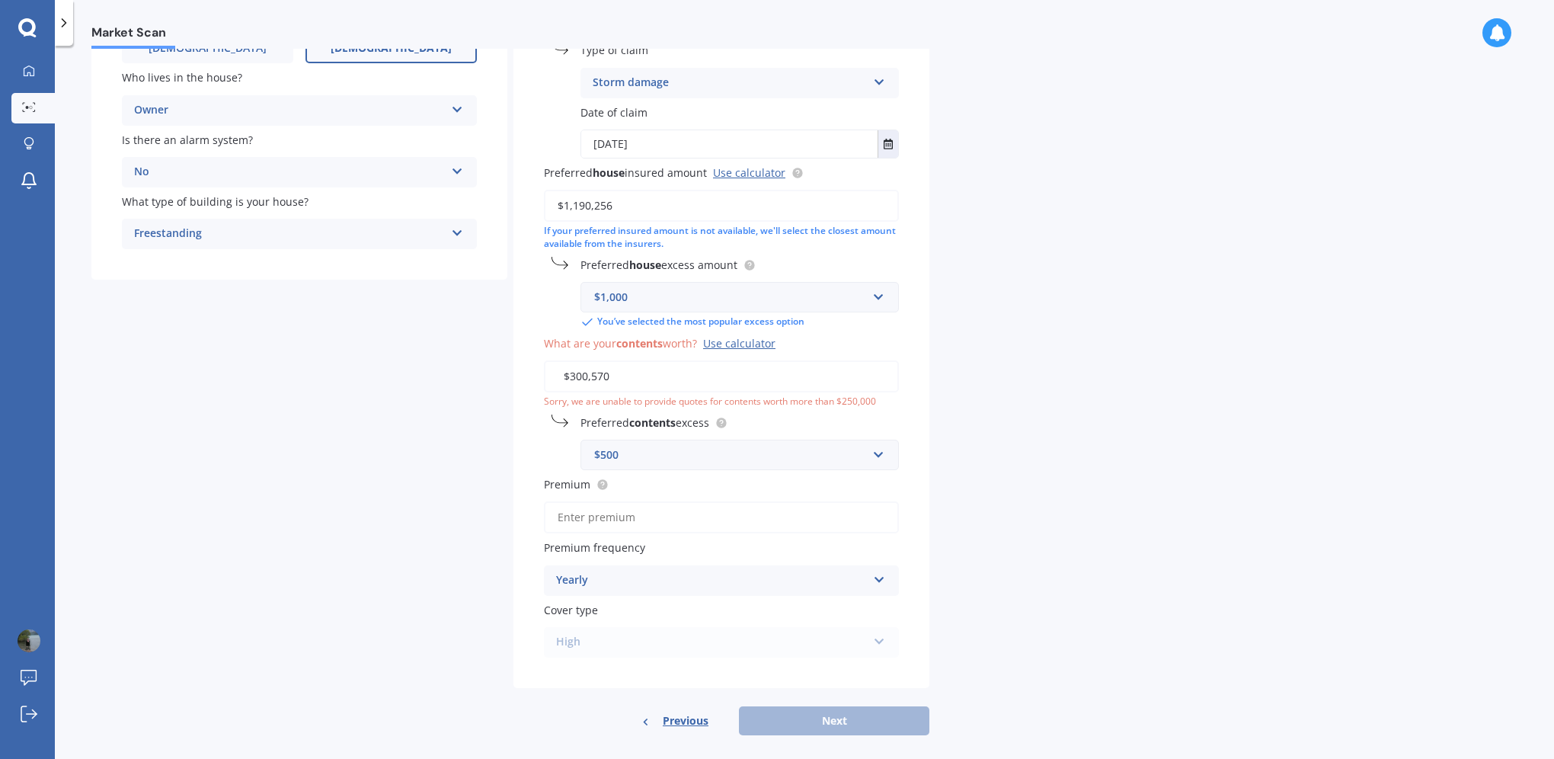
scroll to position [250, 0]
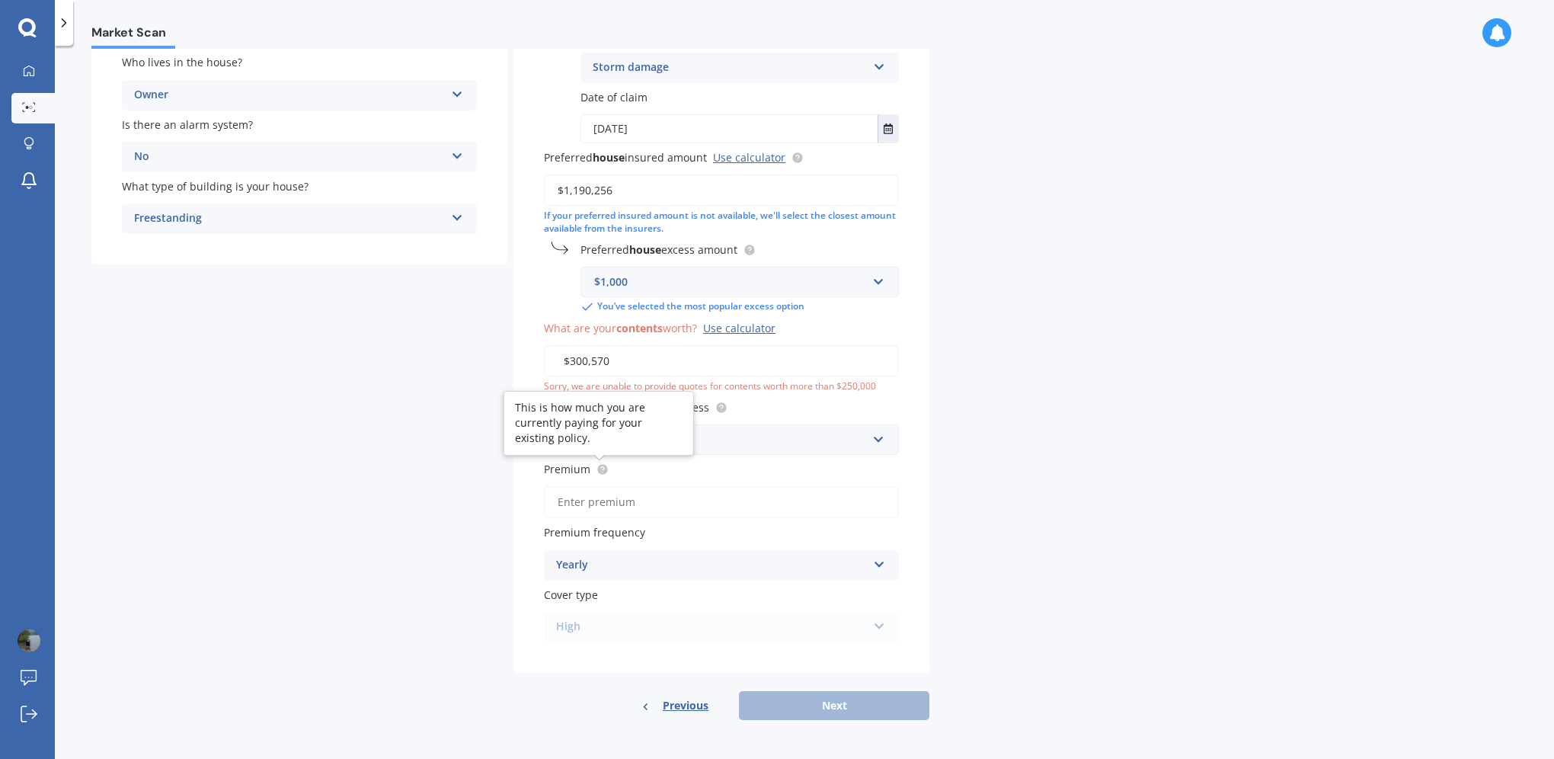
click at [603, 475] on span "Premium" at bounding box center [576, 469] width 65 height 16
click at [603, 486] on input "Premium" at bounding box center [721, 502] width 355 height 32
click at [603, 469] on icon at bounding box center [602, 468] width 3 height 3
click at [621, 503] on input "Premium" at bounding box center [721, 502] width 355 height 32
type input "$7,445.00"
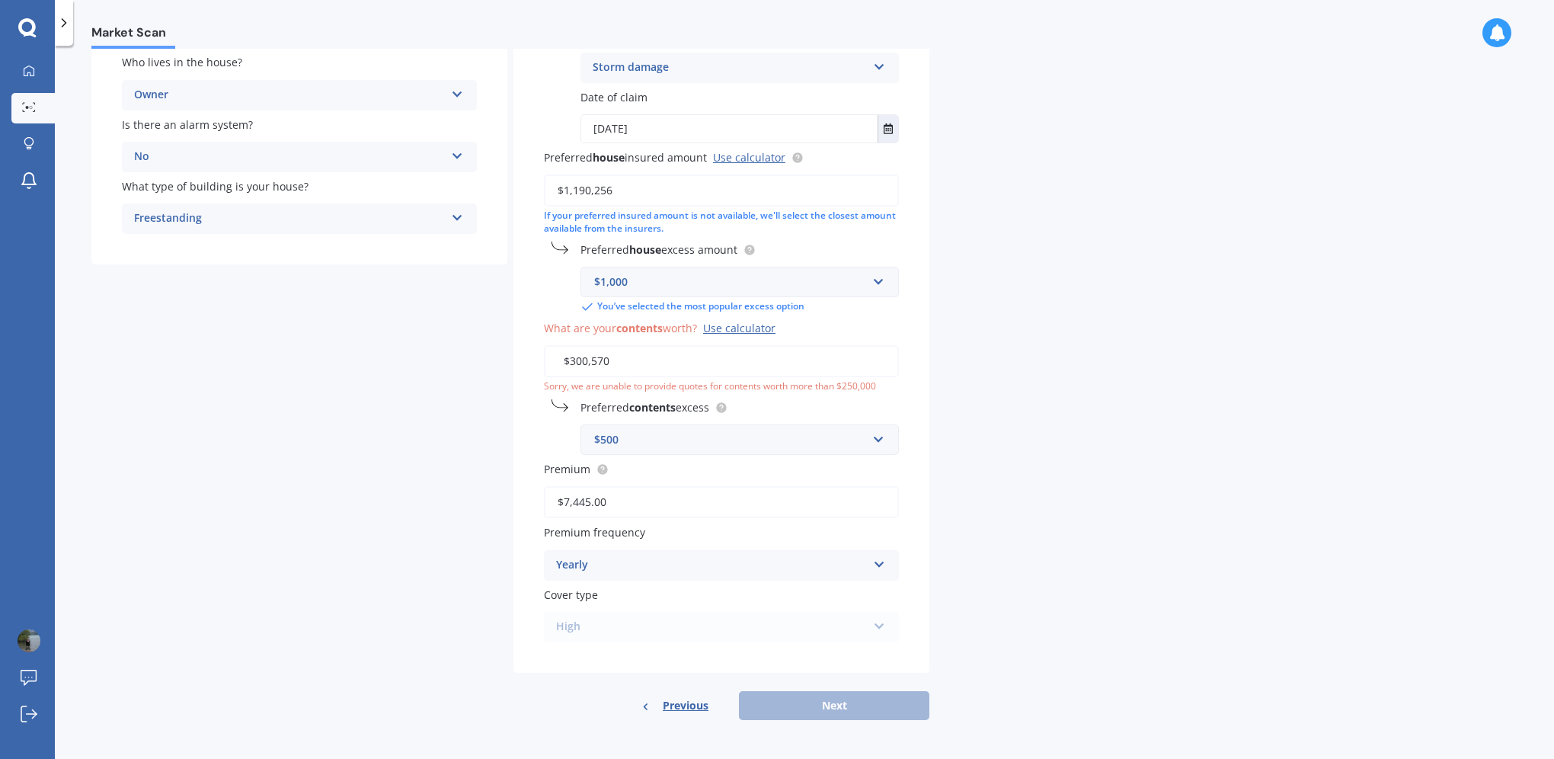
click at [778, 622] on div "High High" at bounding box center [721, 627] width 355 height 30
click at [873, 633] on div "High High" at bounding box center [721, 627] width 355 height 30
drag, startPoint x: 664, startPoint y: 367, endPoint x: 445, endPoint y: 347, distance: 220.3
click at [445, 347] on div "Details Date of birth DD 01 02 03 04 05 06 07 08 09 10 11 12 13 14 15 16 17 18 …" at bounding box center [510, 296] width 838 height 847
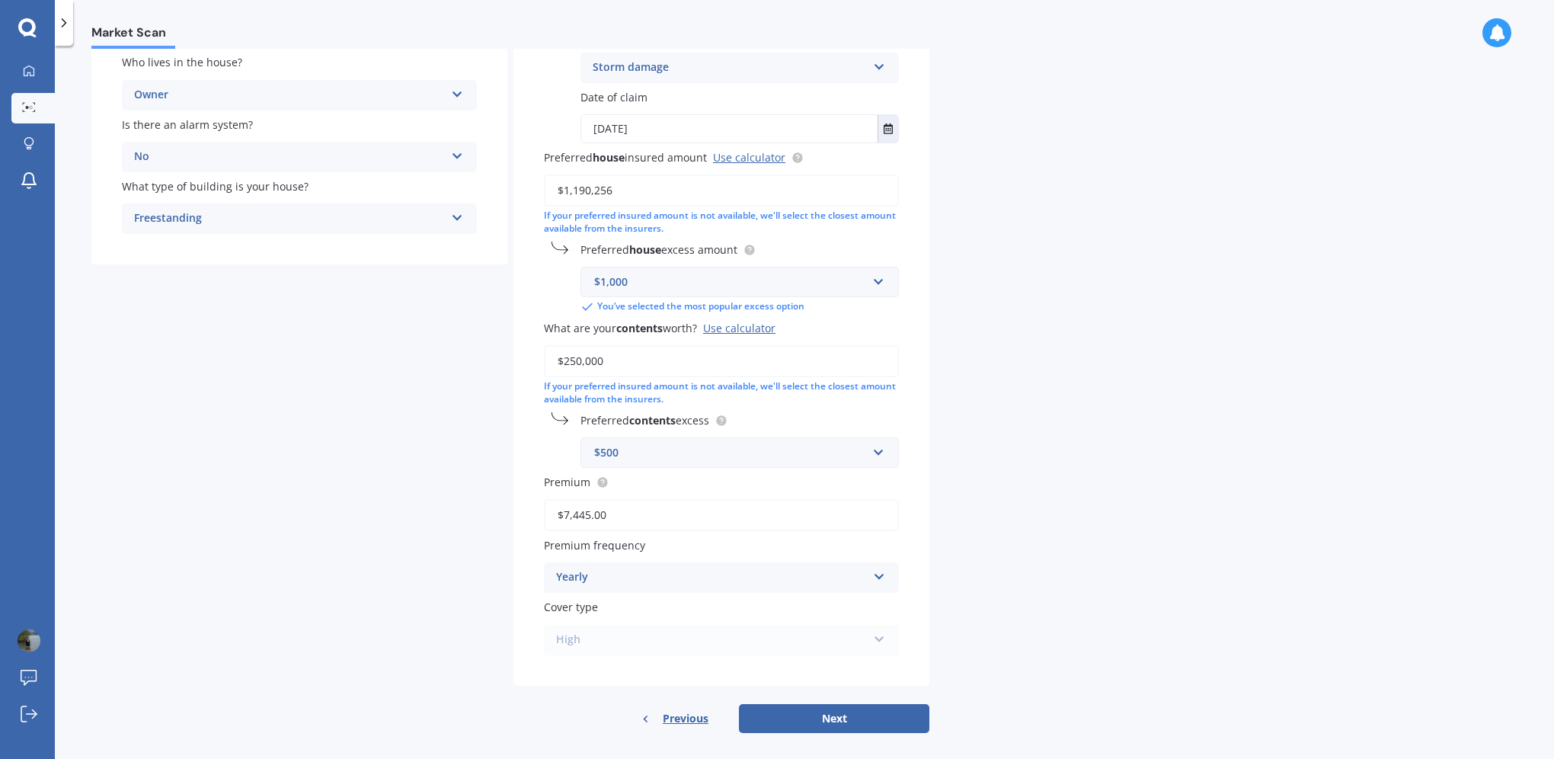
type input "$250,000"
click at [731, 635] on div "High High" at bounding box center [721, 640] width 355 height 30
click at [843, 637] on div "High High" at bounding box center [721, 640] width 355 height 30
click at [831, 719] on button "Next" at bounding box center [834, 718] width 190 height 29
select select "21"
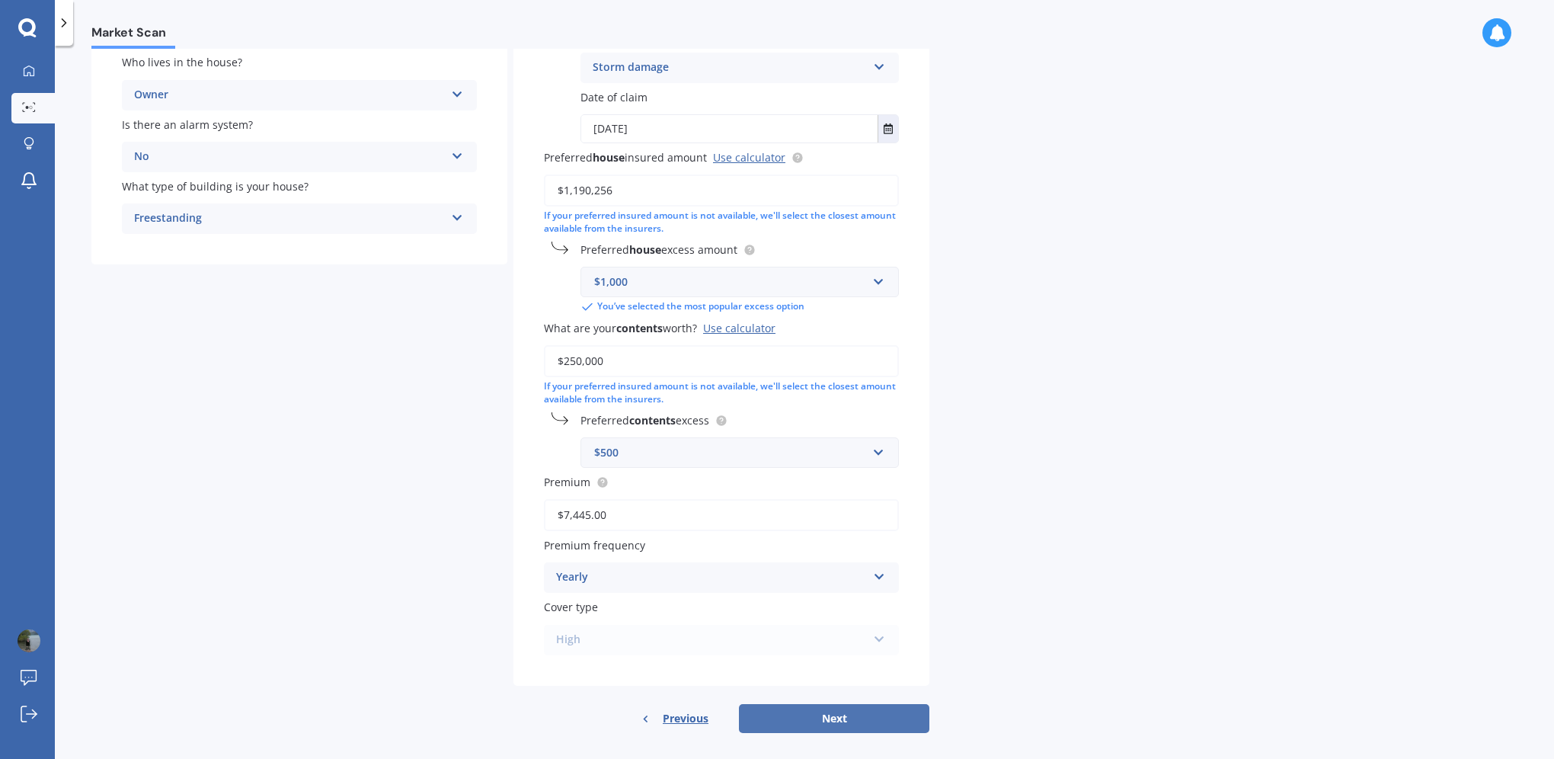
select select "02"
select select "1977"
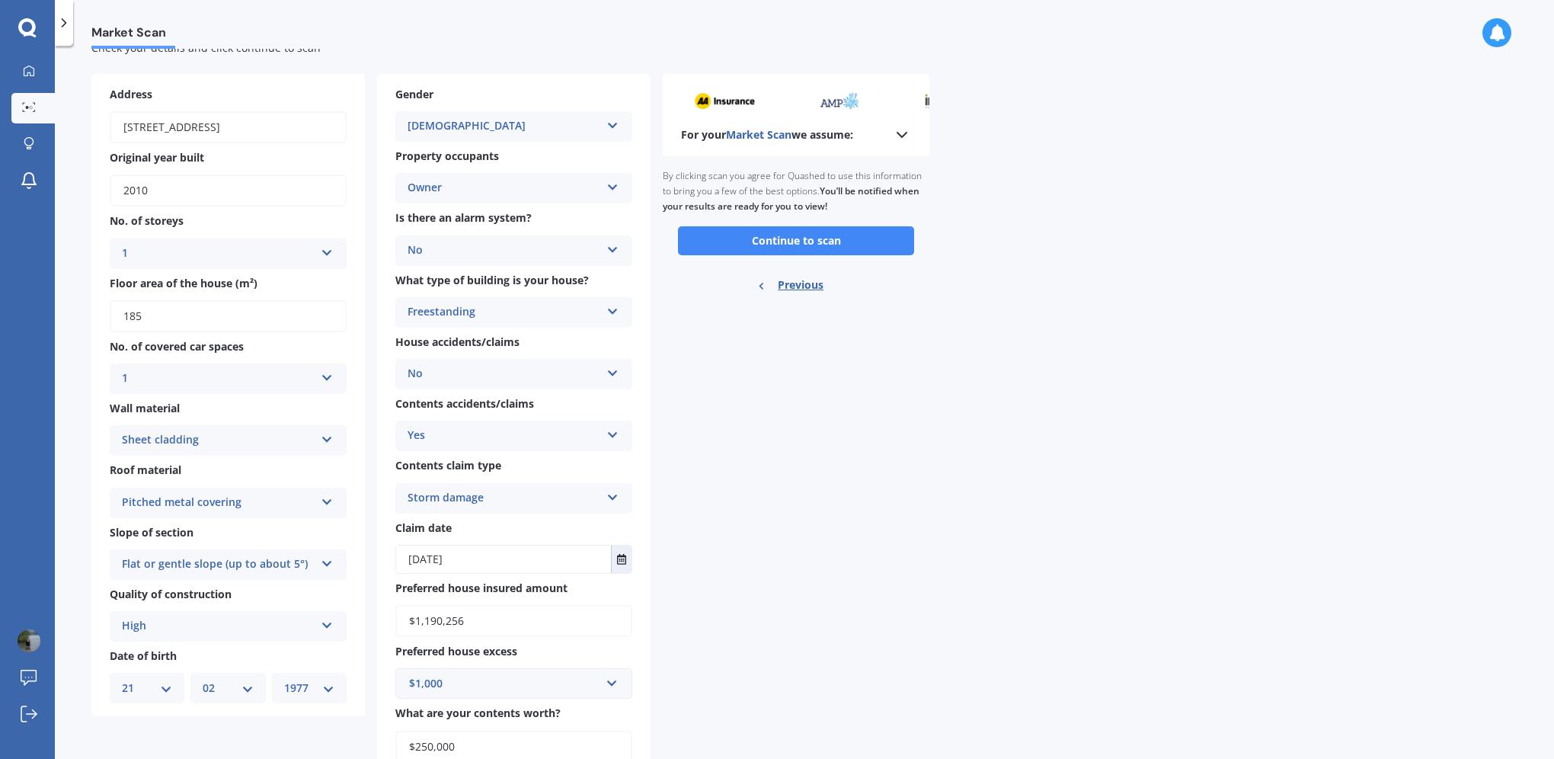
scroll to position [0, 0]
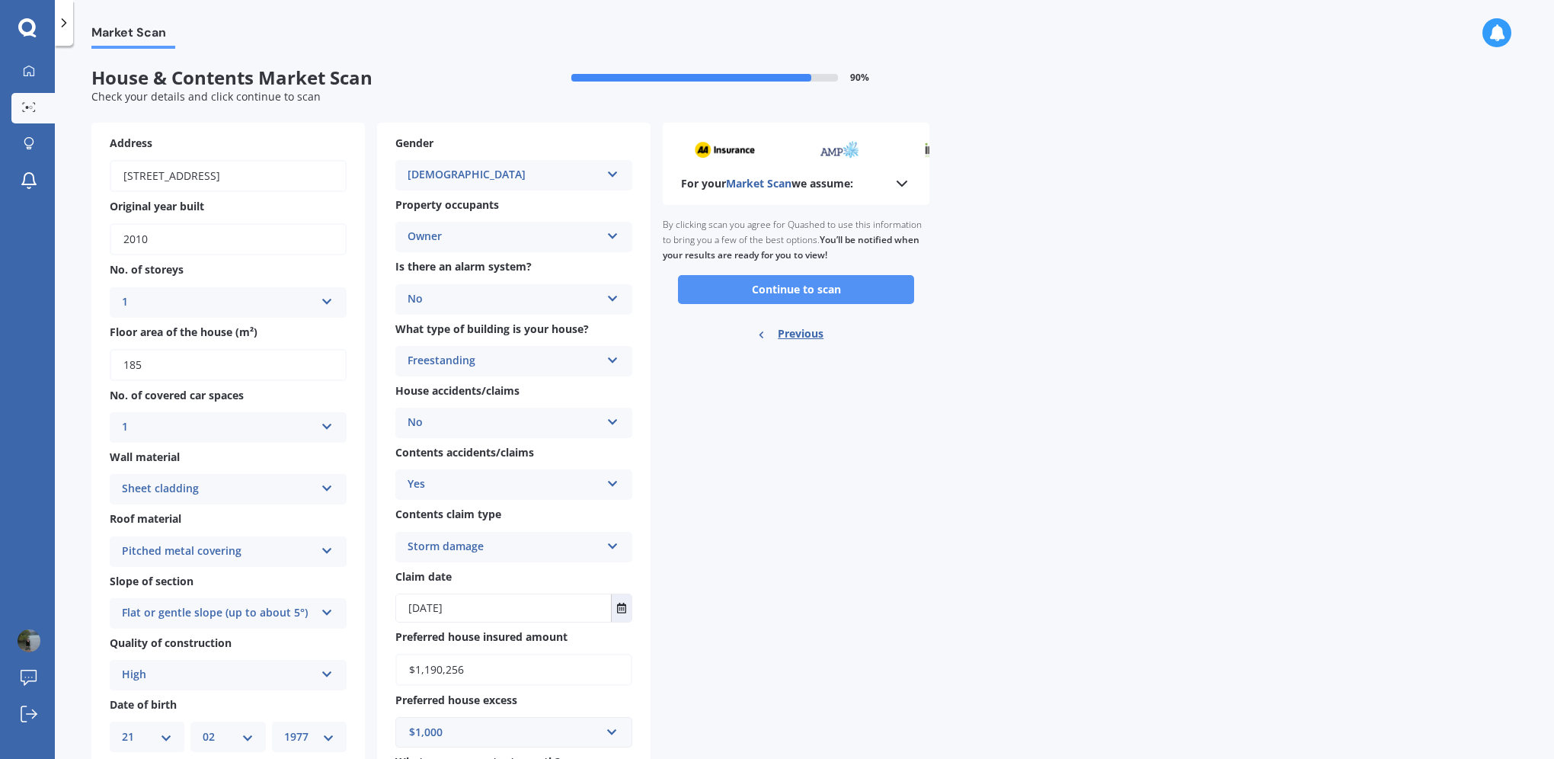
click at [792, 286] on button "Continue to scan" at bounding box center [796, 289] width 236 height 29
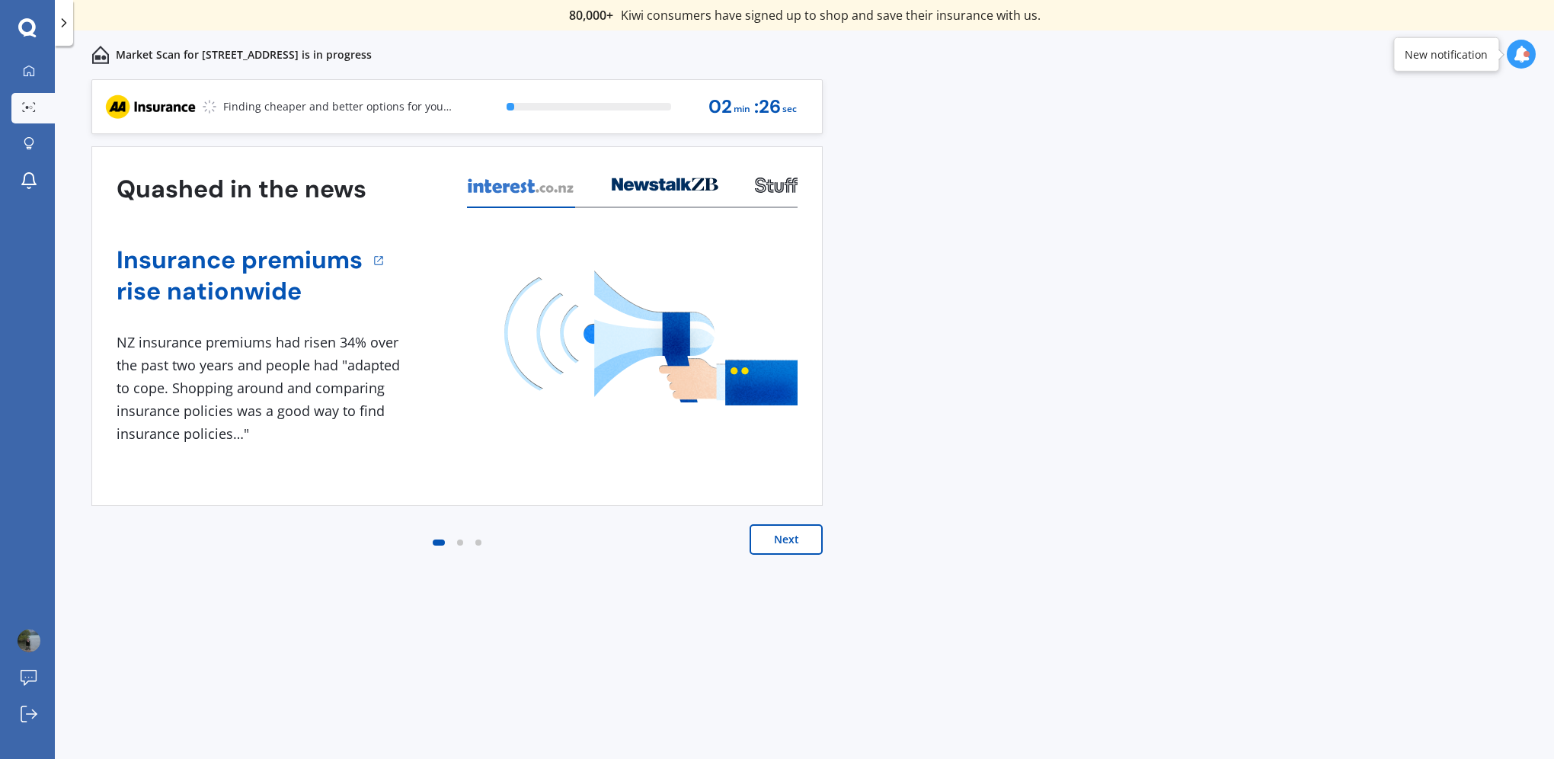
click at [776, 536] on button "Next" at bounding box center [786, 539] width 73 height 30
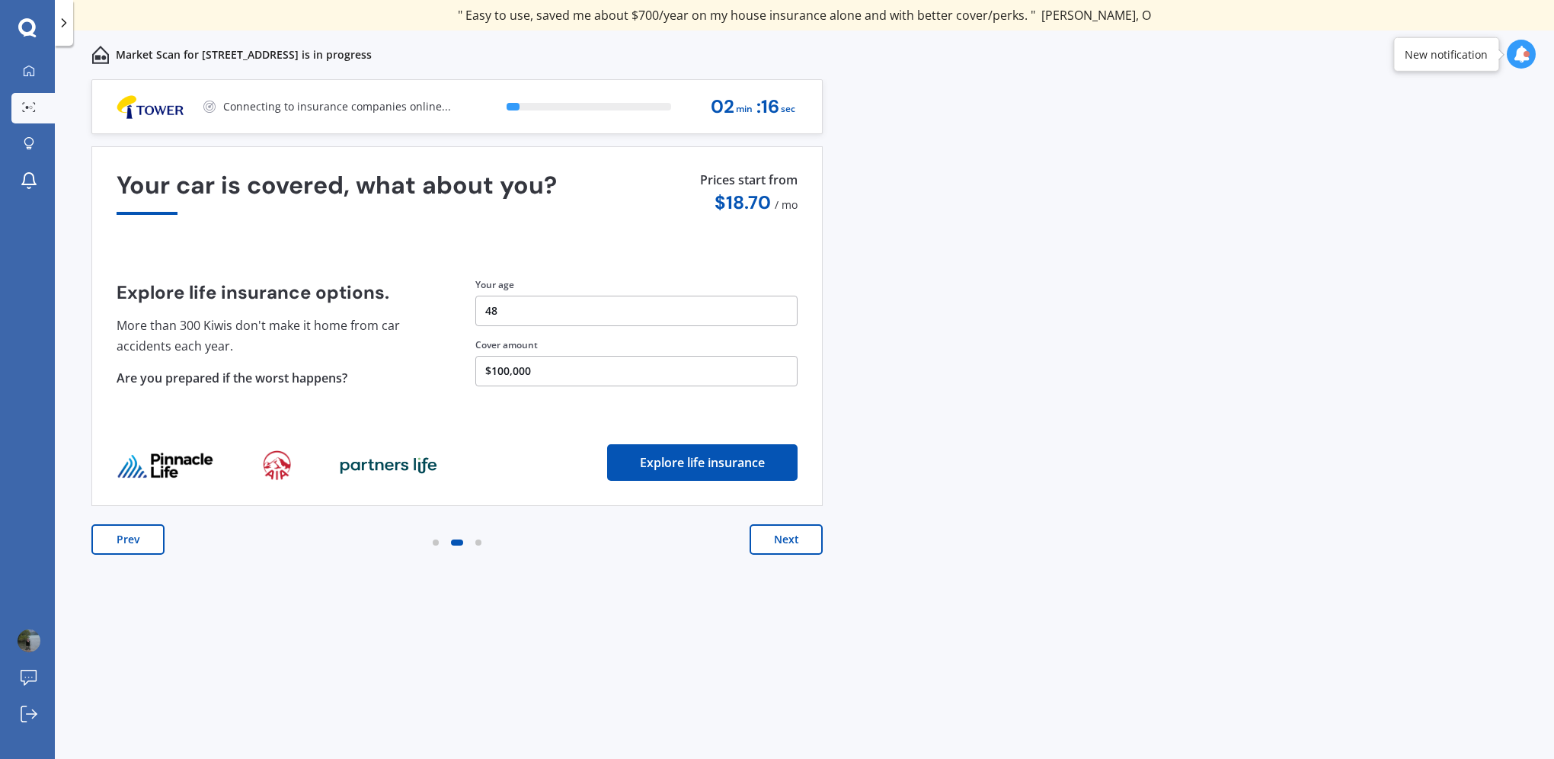
click at [783, 540] on button "Next" at bounding box center [786, 539] width 73 height 30
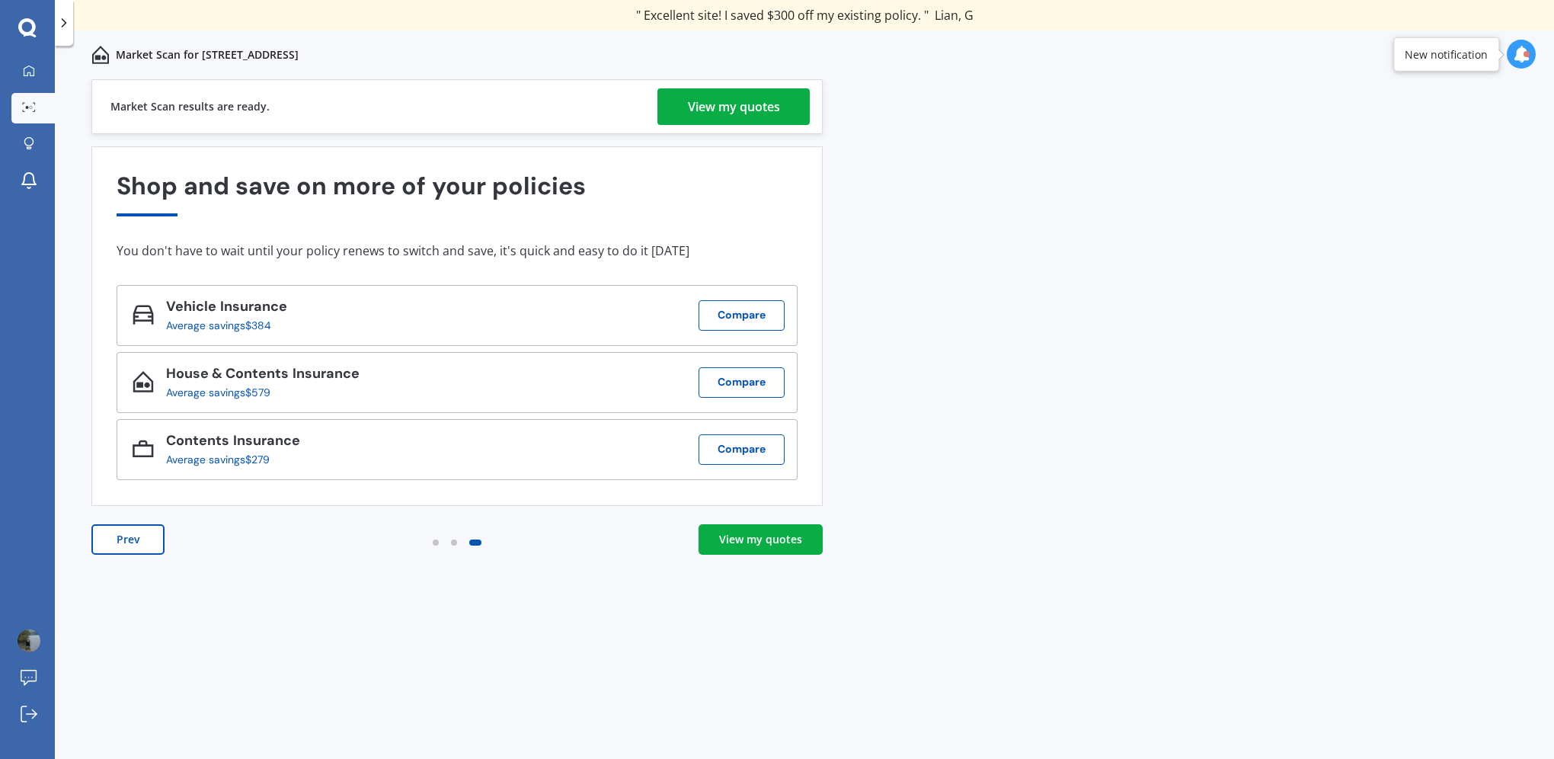
click at [731, 91] on div "View my quotes" at bounding box center [734, 106] width 92 height 37
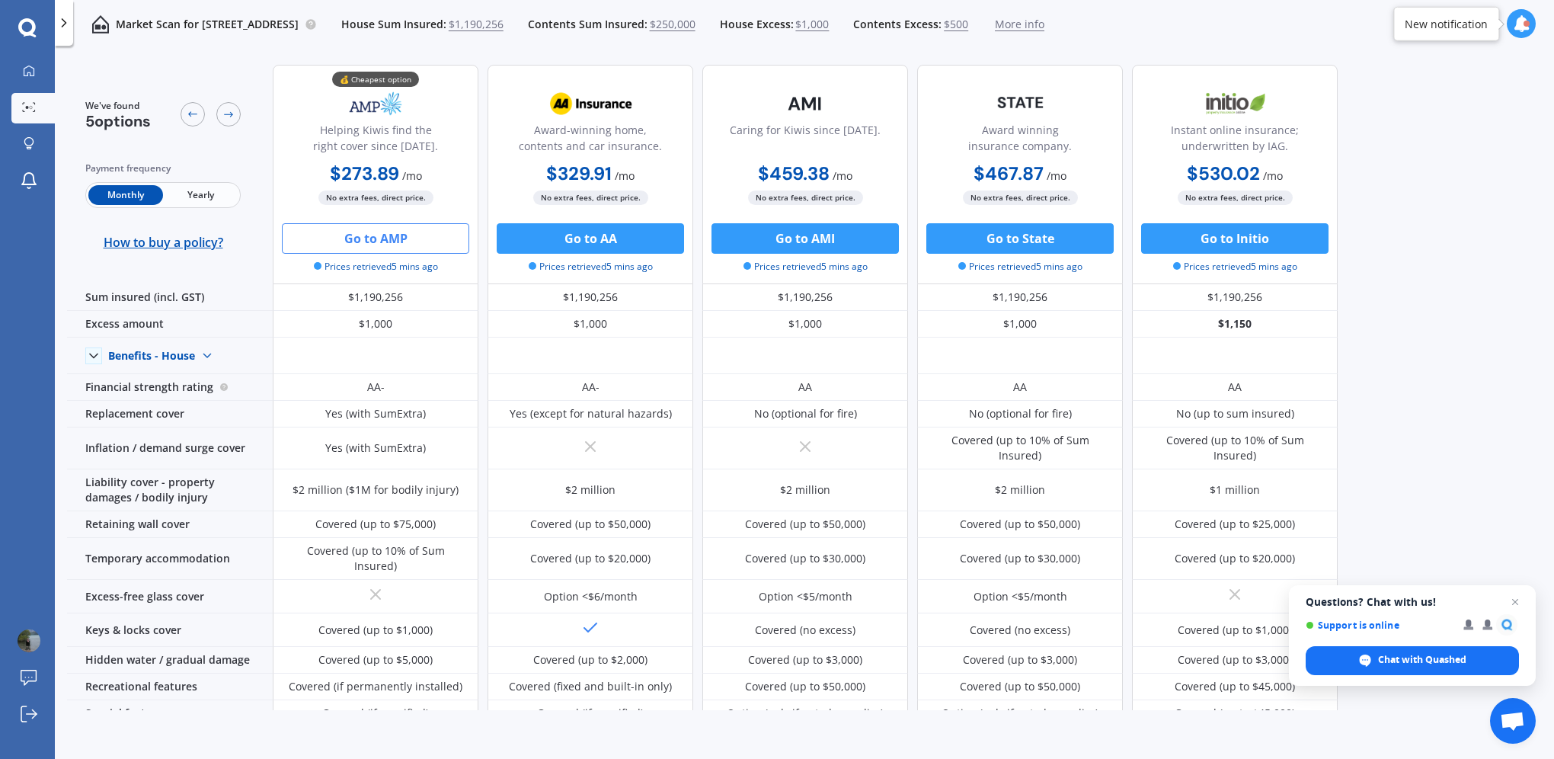
click at [373, 237] on button "Go to AMP" at bounding box center [375, 238] width 187 height 30
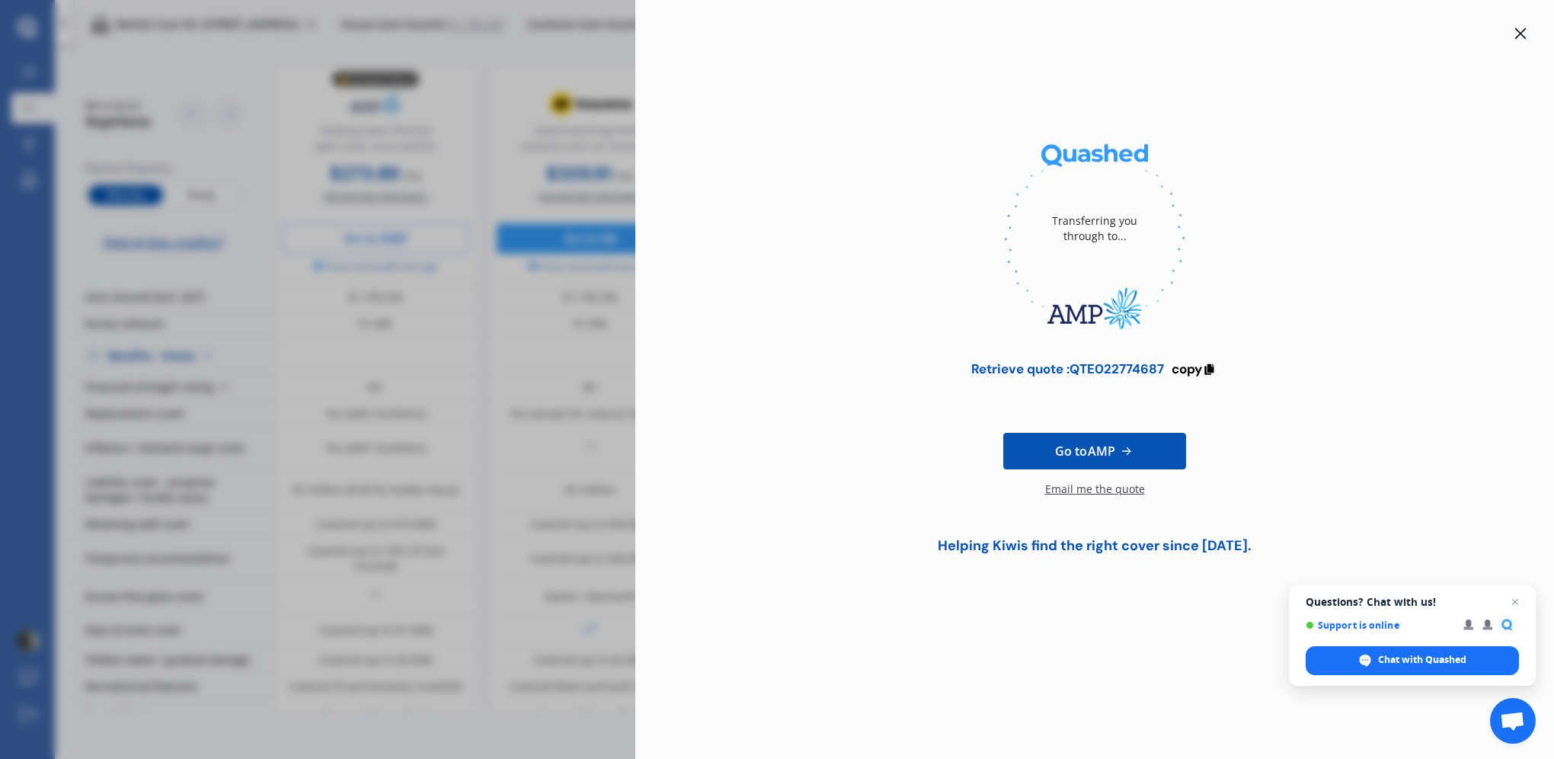
click at [1522, 30] on icon at bounding box center [1520, 33] width 11 height 11
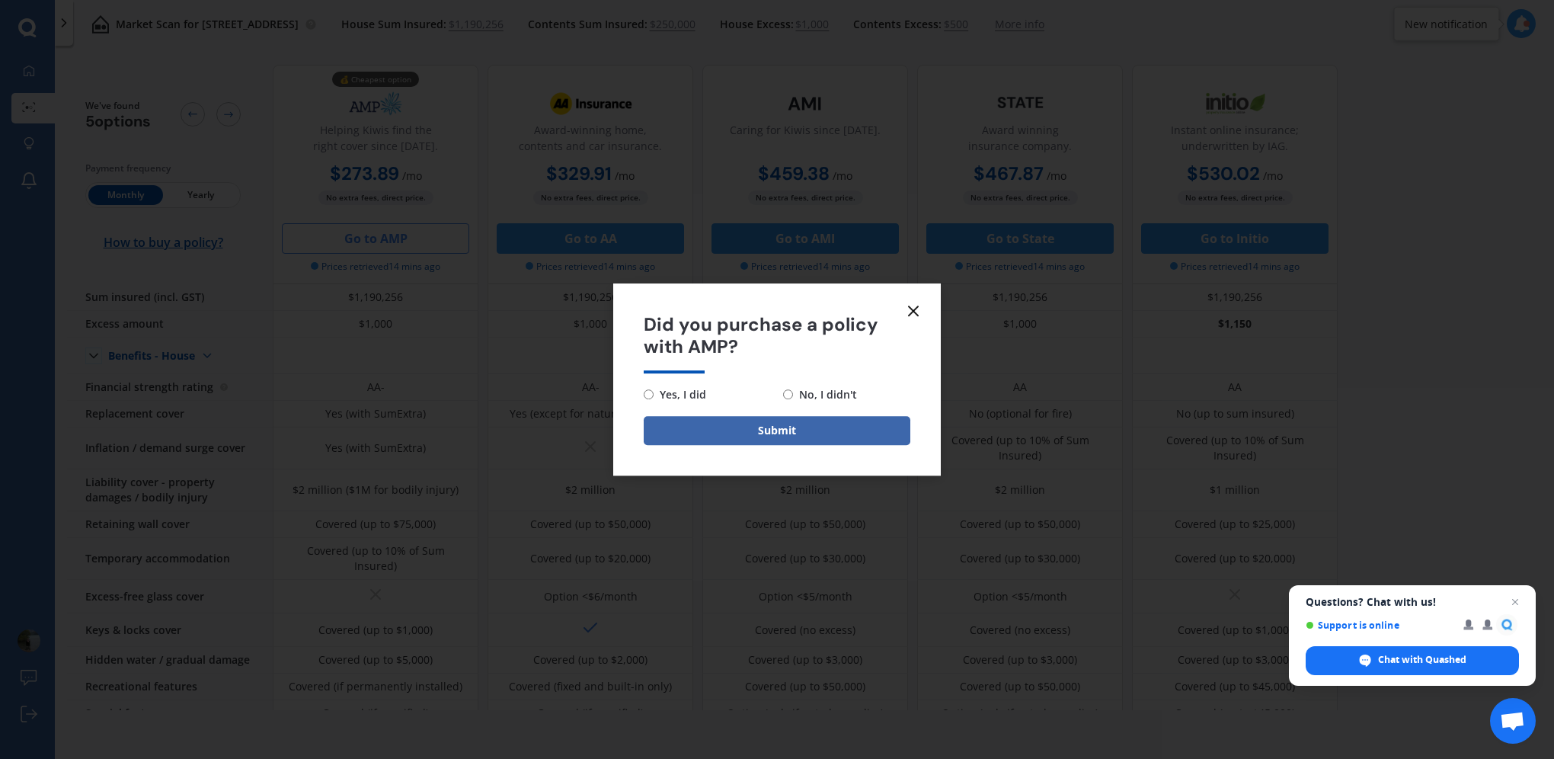
click at [917, 308] on icon at bounding box center [913, 311] width 18 height 18
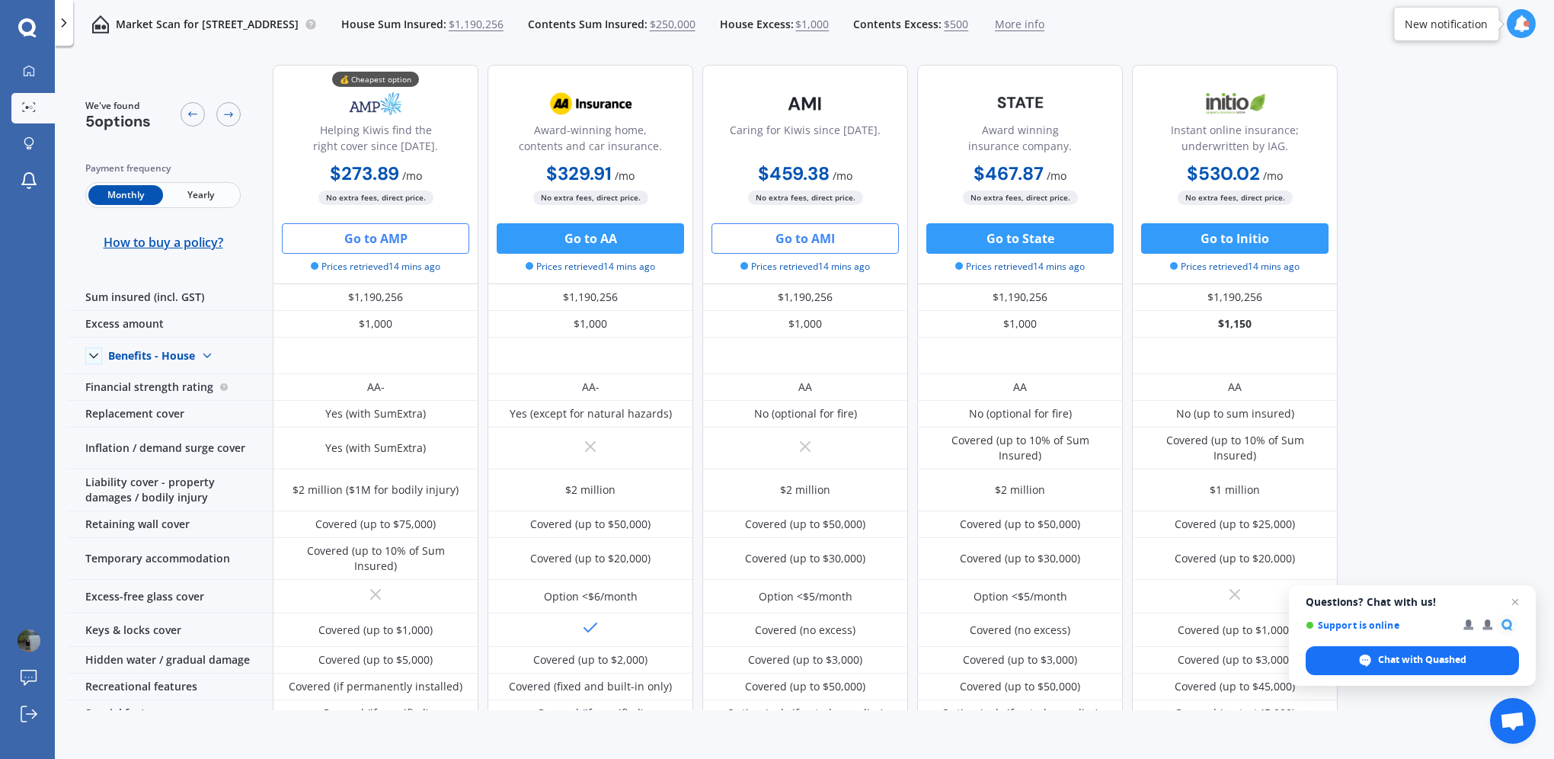
click at [839, 239] on button "Go to AMI" at bounding box center [805, 238] width 187 height 30
